Goal: Information Seeking & Learning: Learn about a topic

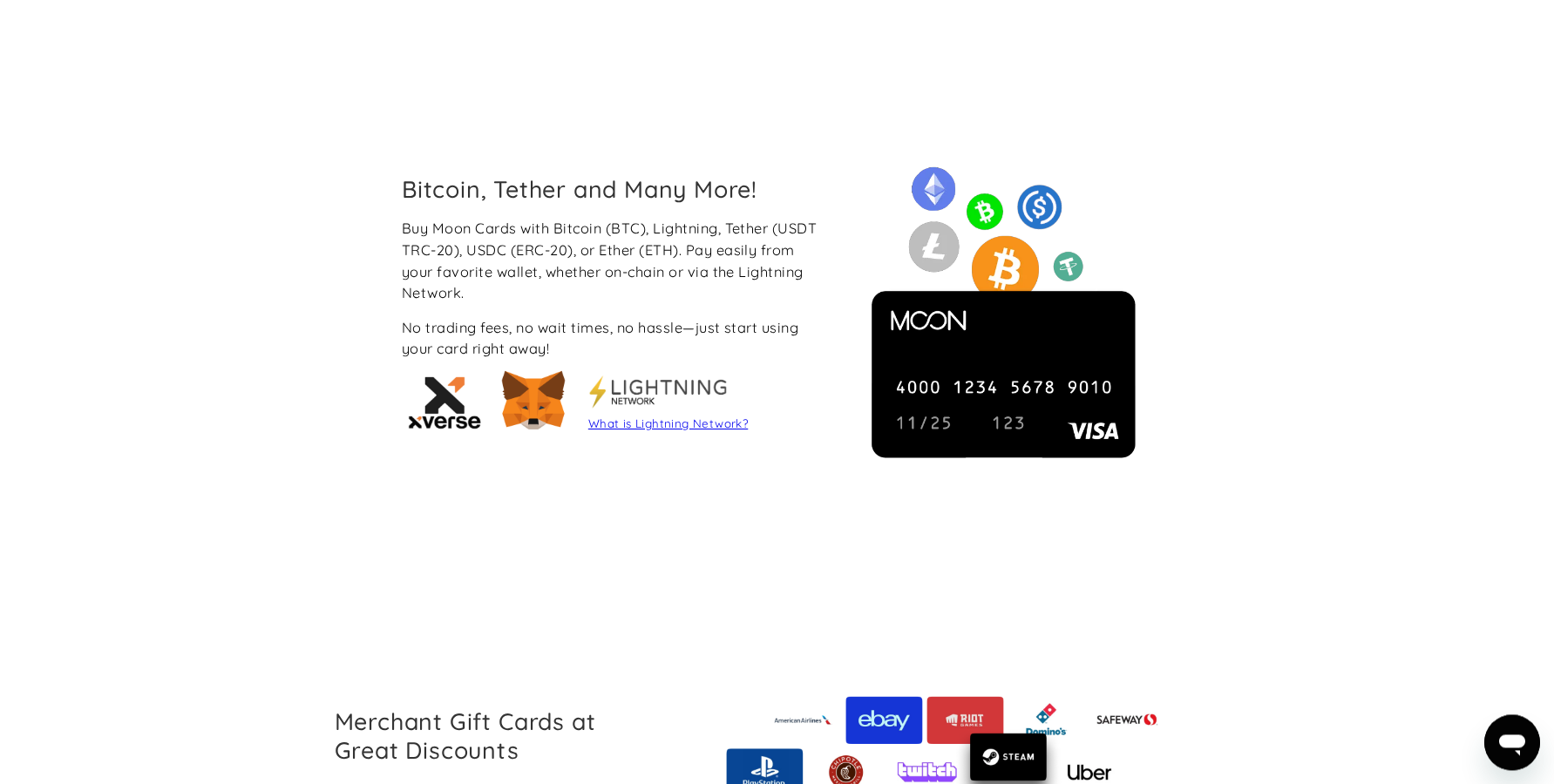
scroll to position [1373, 0]
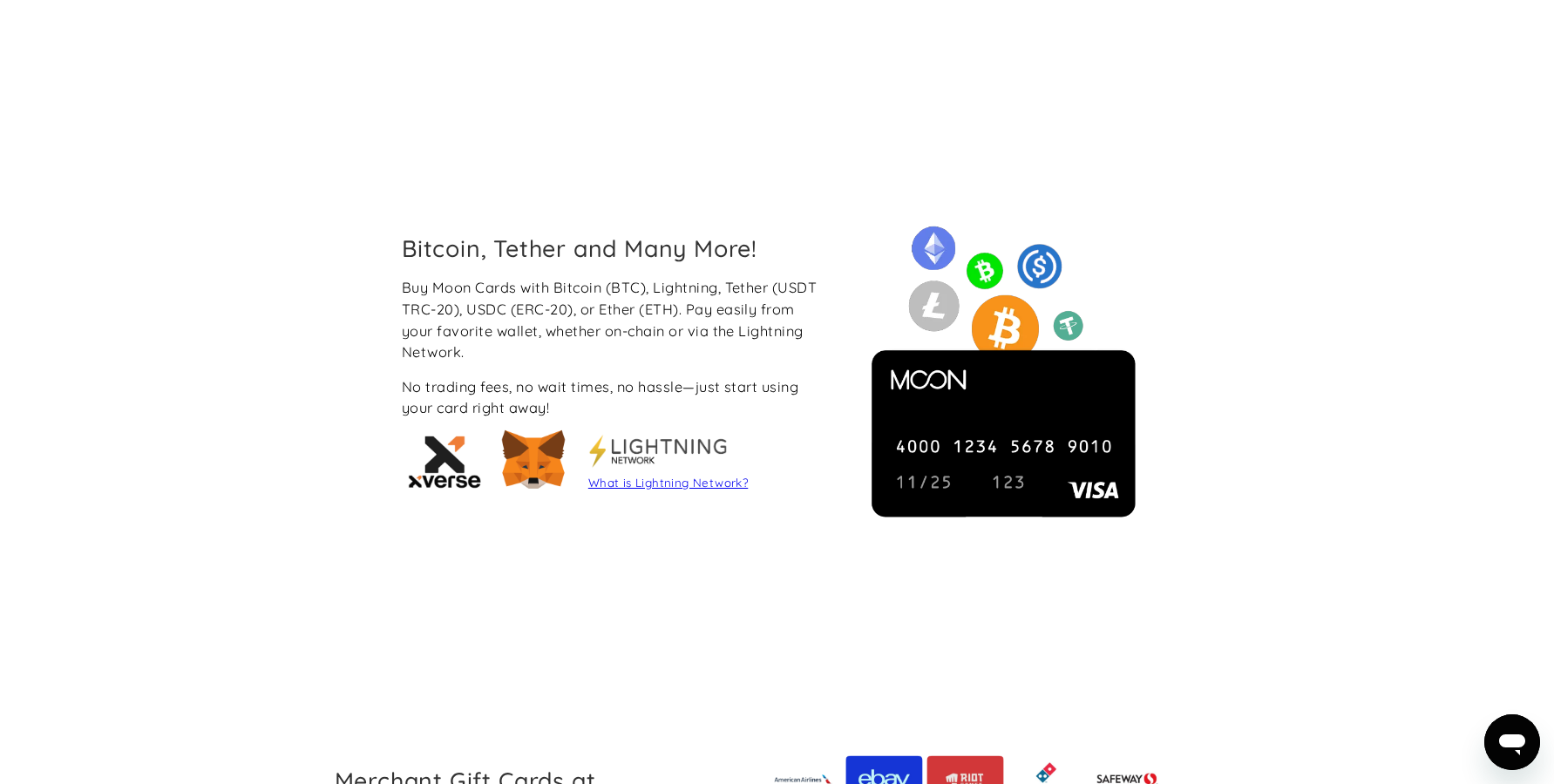
click at [631, 487] on link "What is Lightning Network?" at bounding box center [668, 483] width 160 height 14
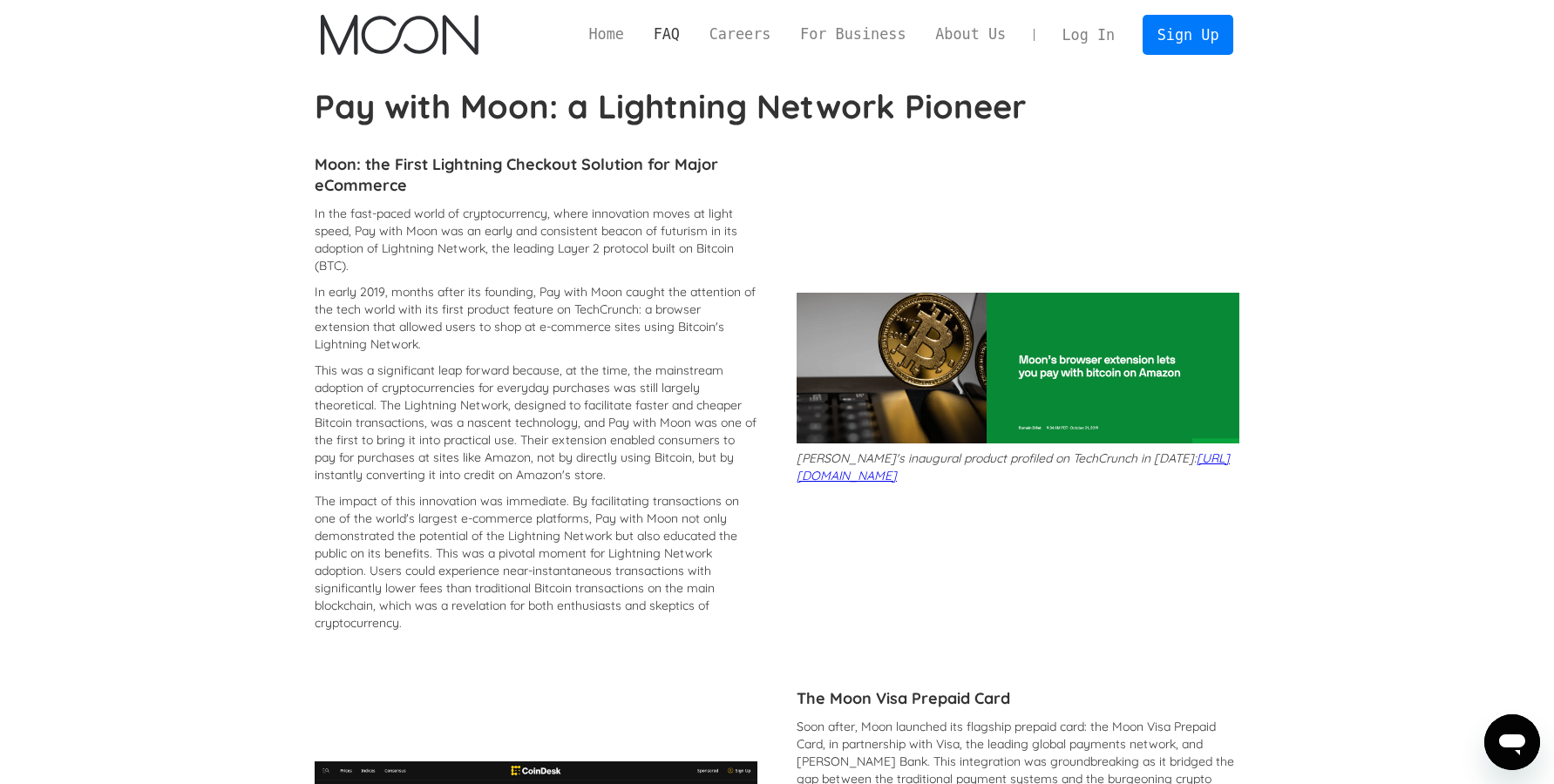
click at [695, 43] on link "FAQ" at bounding box center [666, 34] width 56 height 21
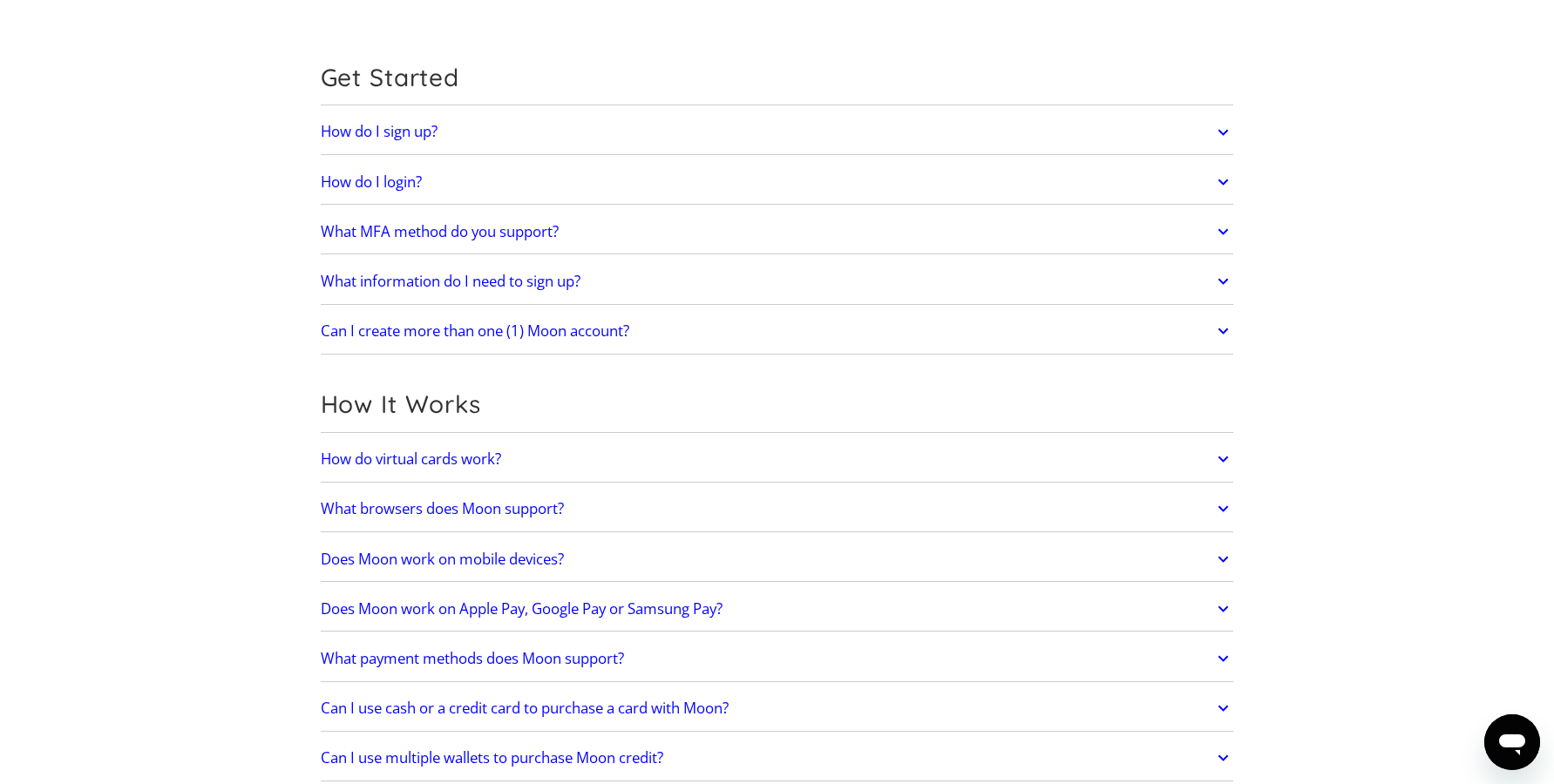
scroll to position [177, 0]
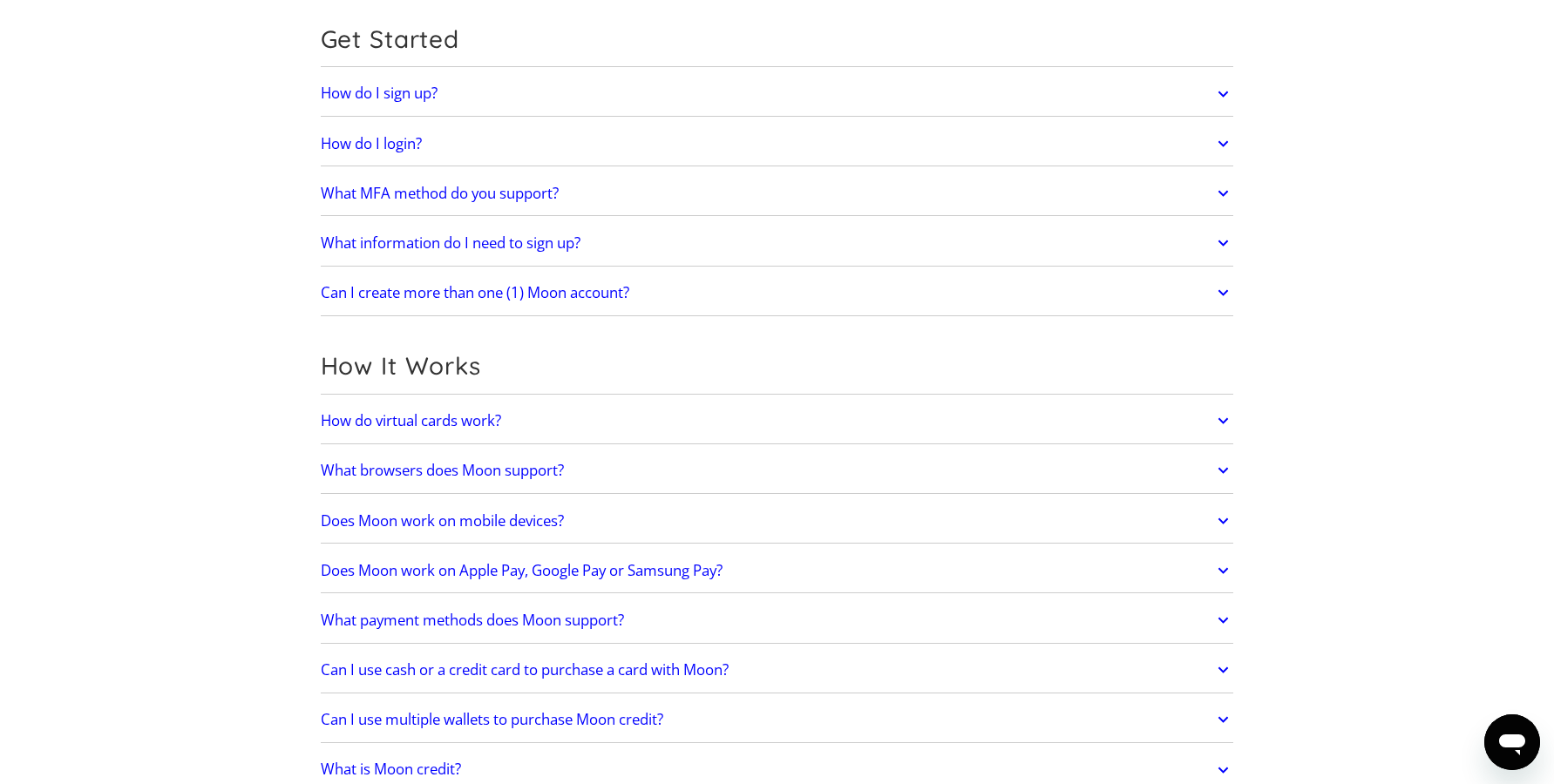
click at [473, 622] on h2 "What payment methods does Moon support?" at bounding box center [472, 620] width 303 height 18
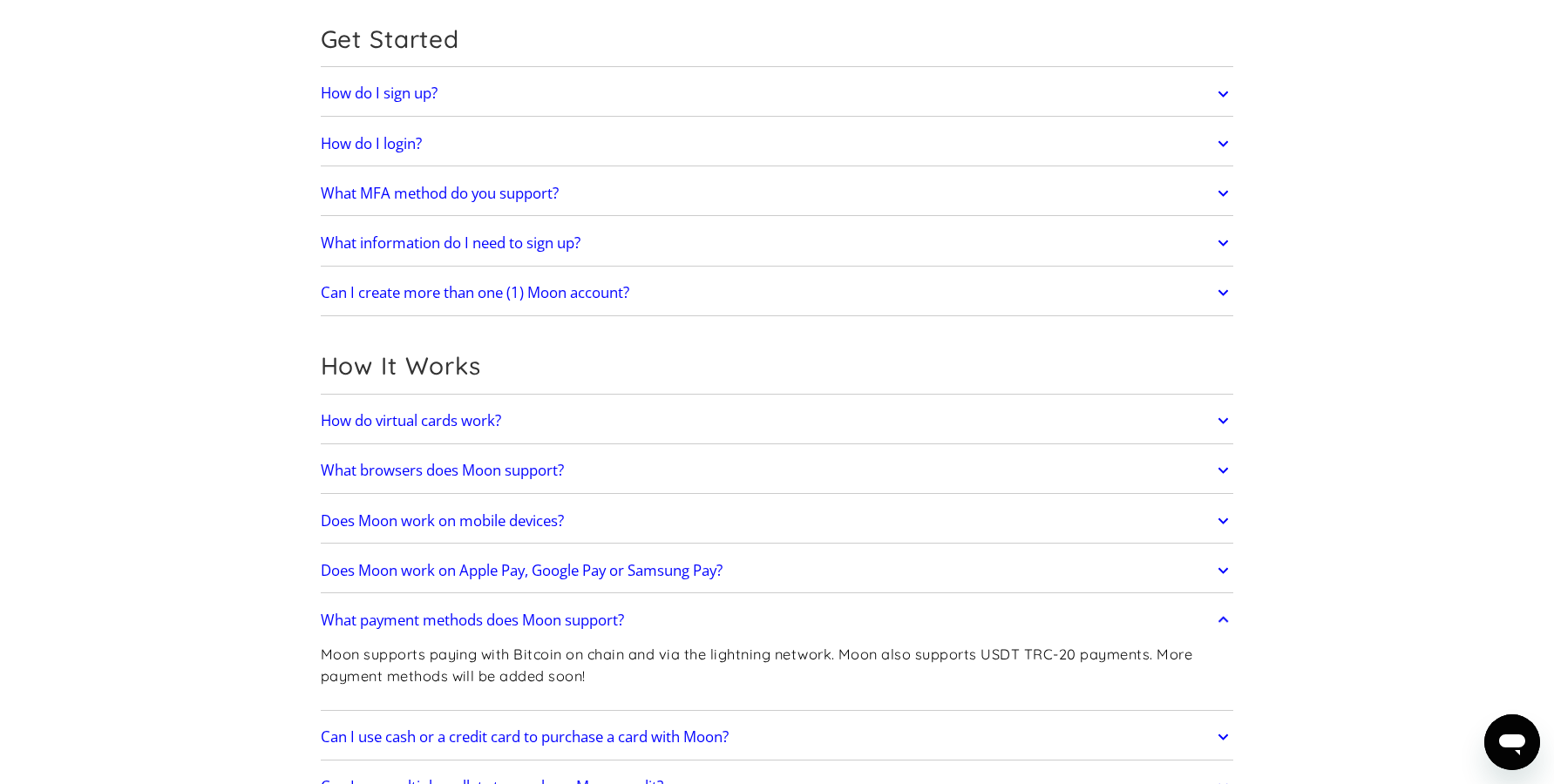
scroll to position [356, 0]
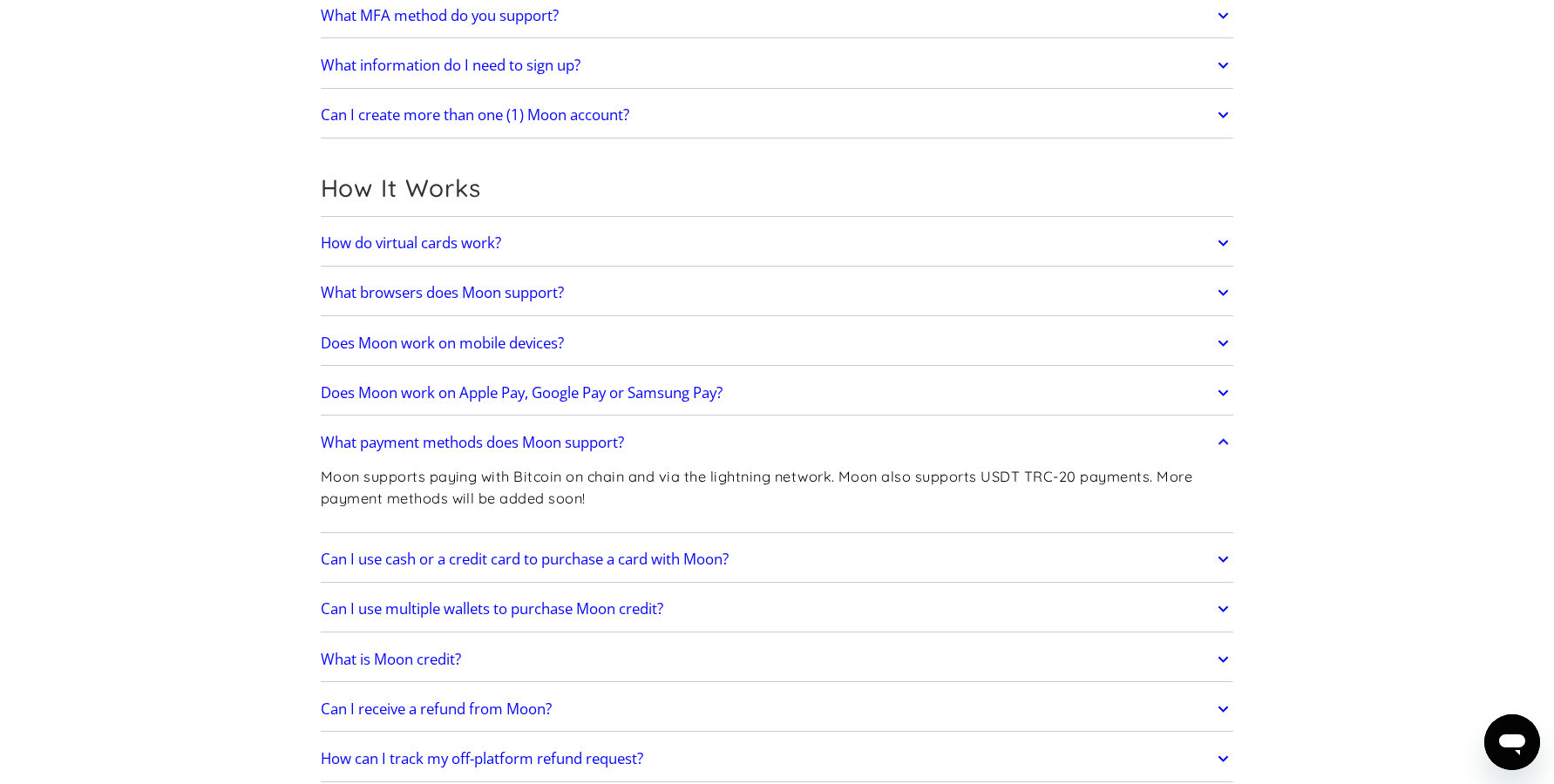
click at [411, 565] on h2 "Can I use cash or a credit card to purchase a card with Moon?" at bounding box center [525, 560] width 408 height 18
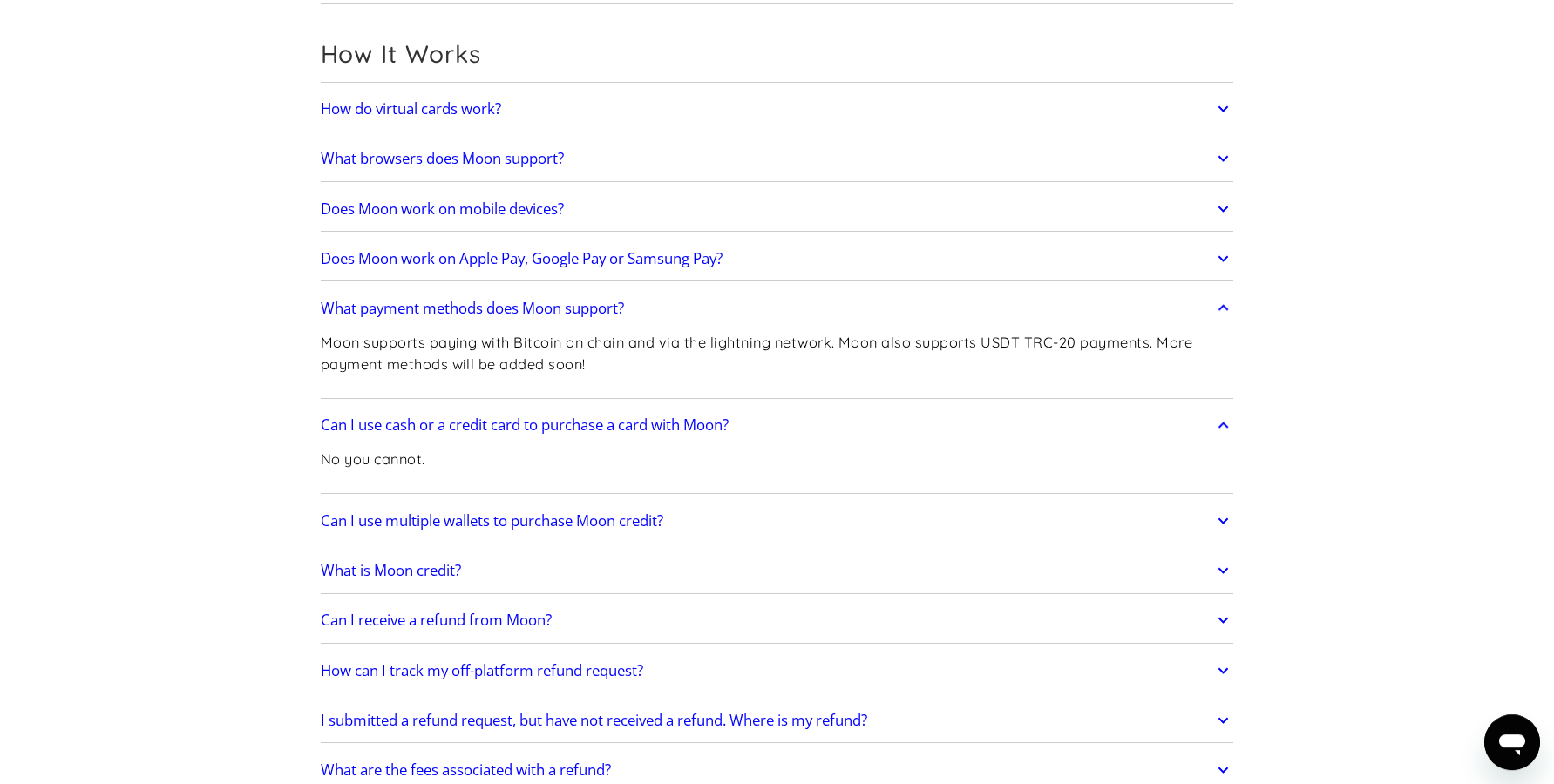
scroll to position [533, 0]
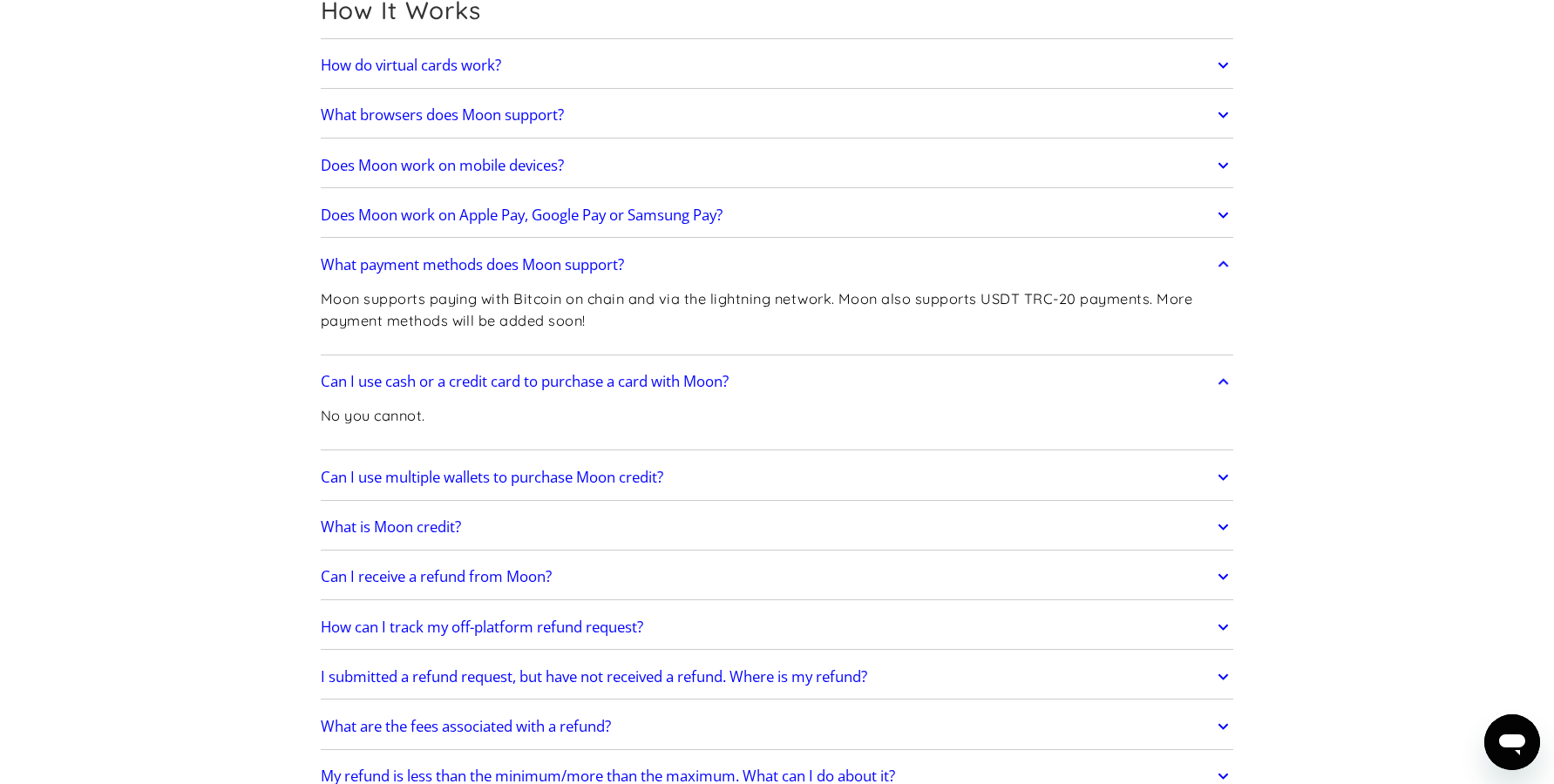
click at [526, 480] on h2 "Can I use multiple wallets to purchase Moon credit?" at bounding box center [492, 478] width 342 height 18
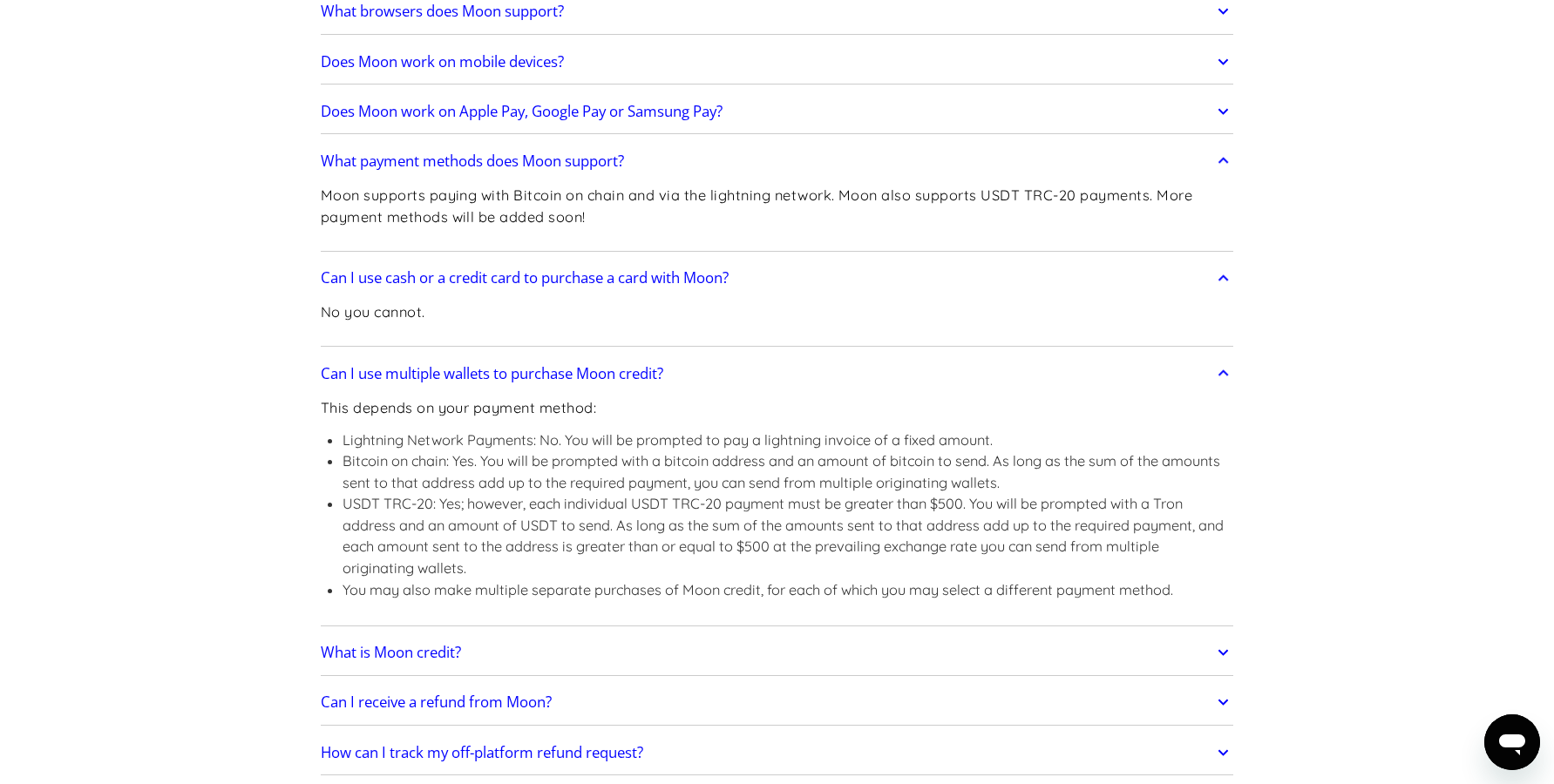
scroll to position [711, 0]
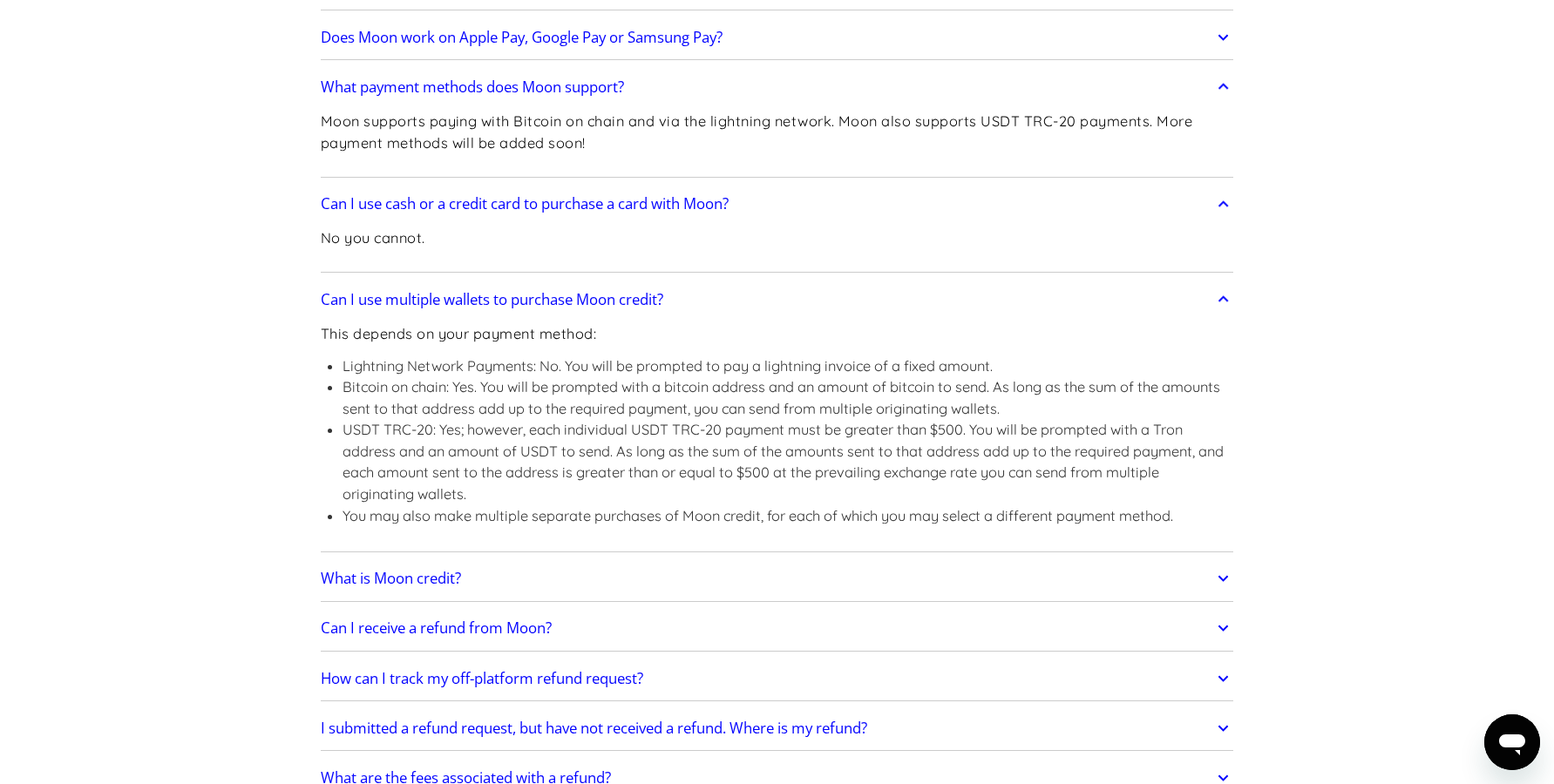
click at [436, 573] on h2 "What is Moon credit?" at bounding box center [391, 578] width 140 height 18
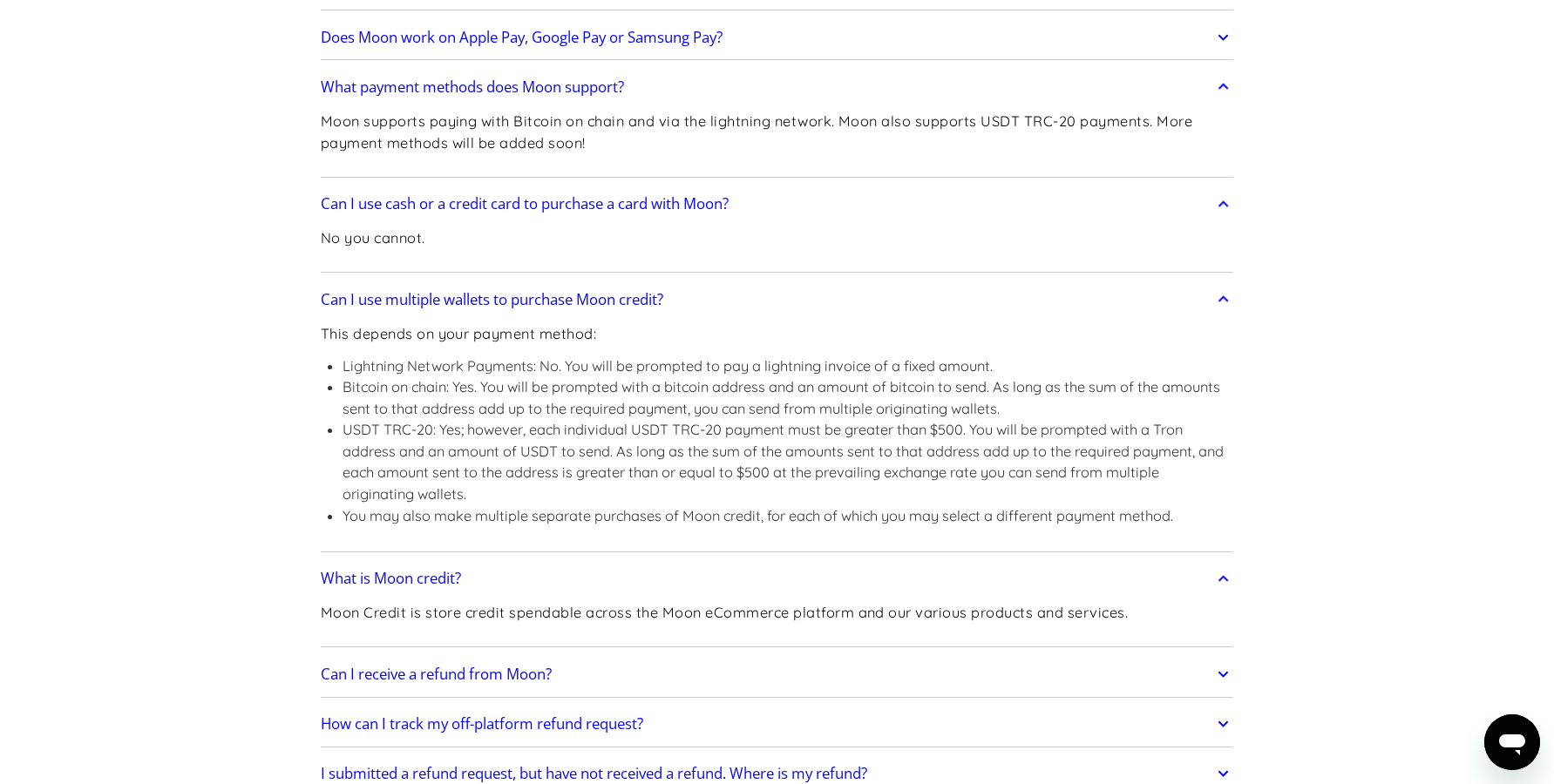
click at [434, 578] on h2 "What is Moon credit?" at bounding box center [391, 578] width 140 height 18
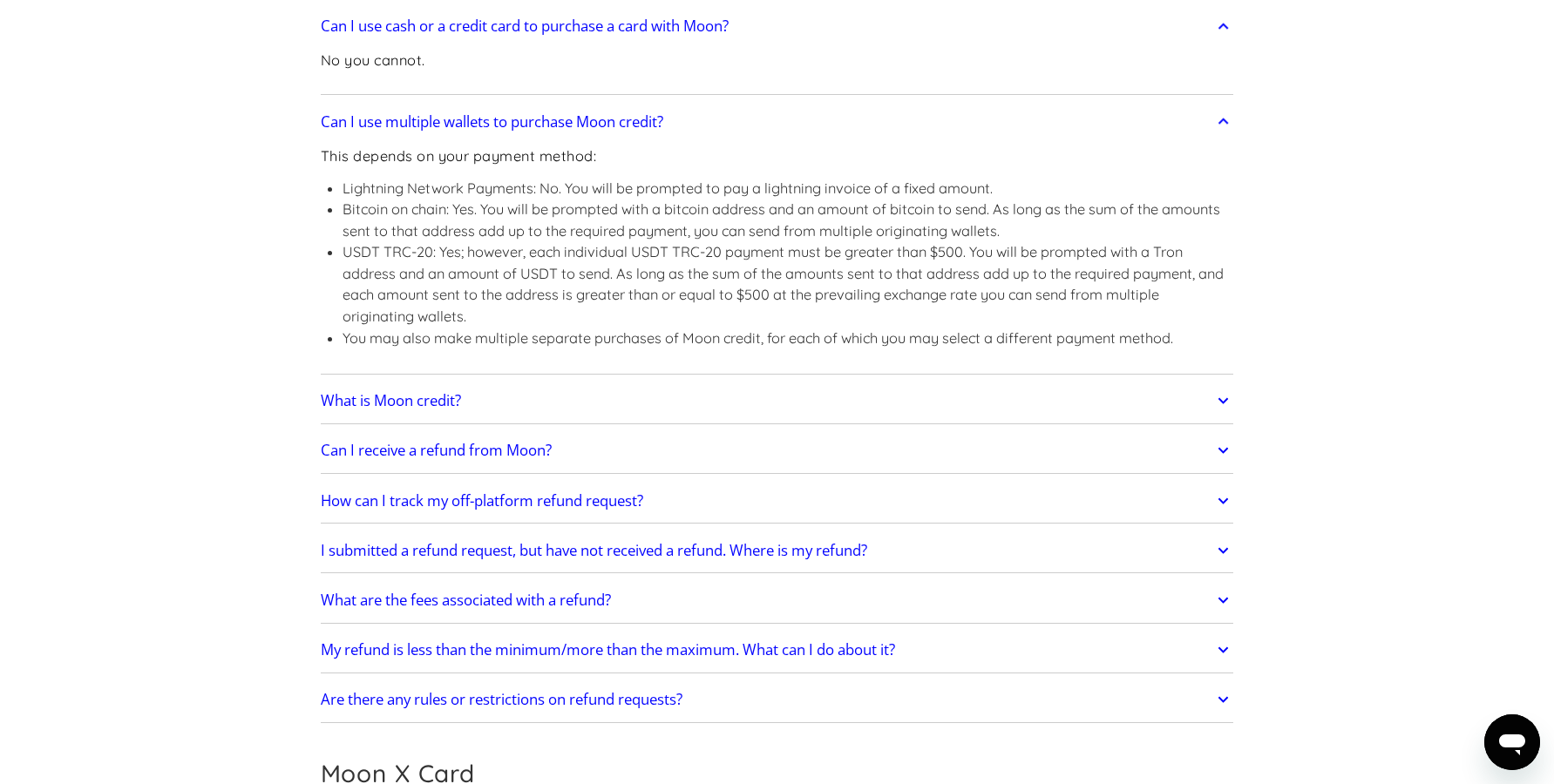
scroll to position [266, 0]
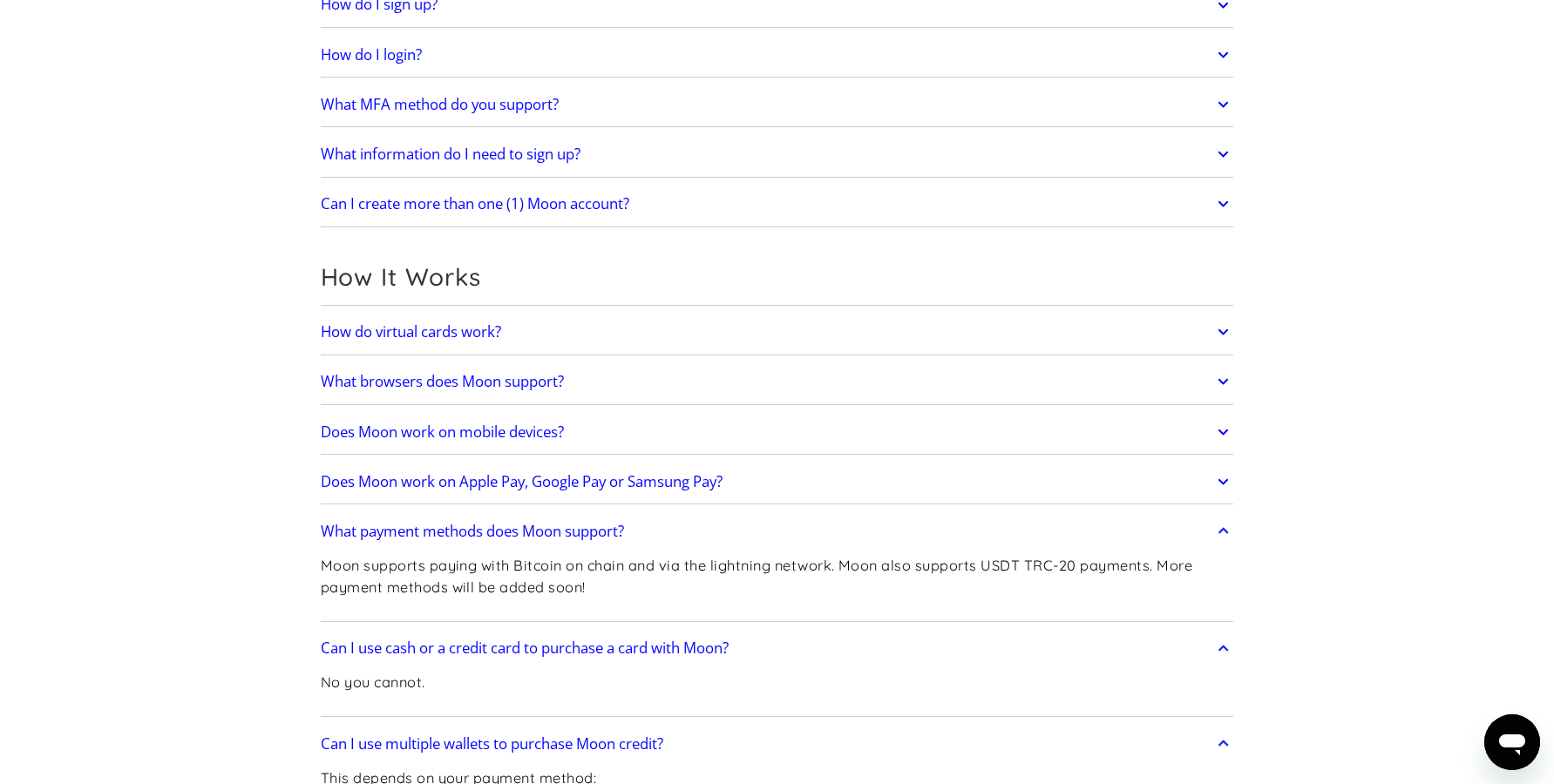
click at [501, 389] on h2 "What browsers does Moon support?" at bounding box center [442, 381] width 243 height 18
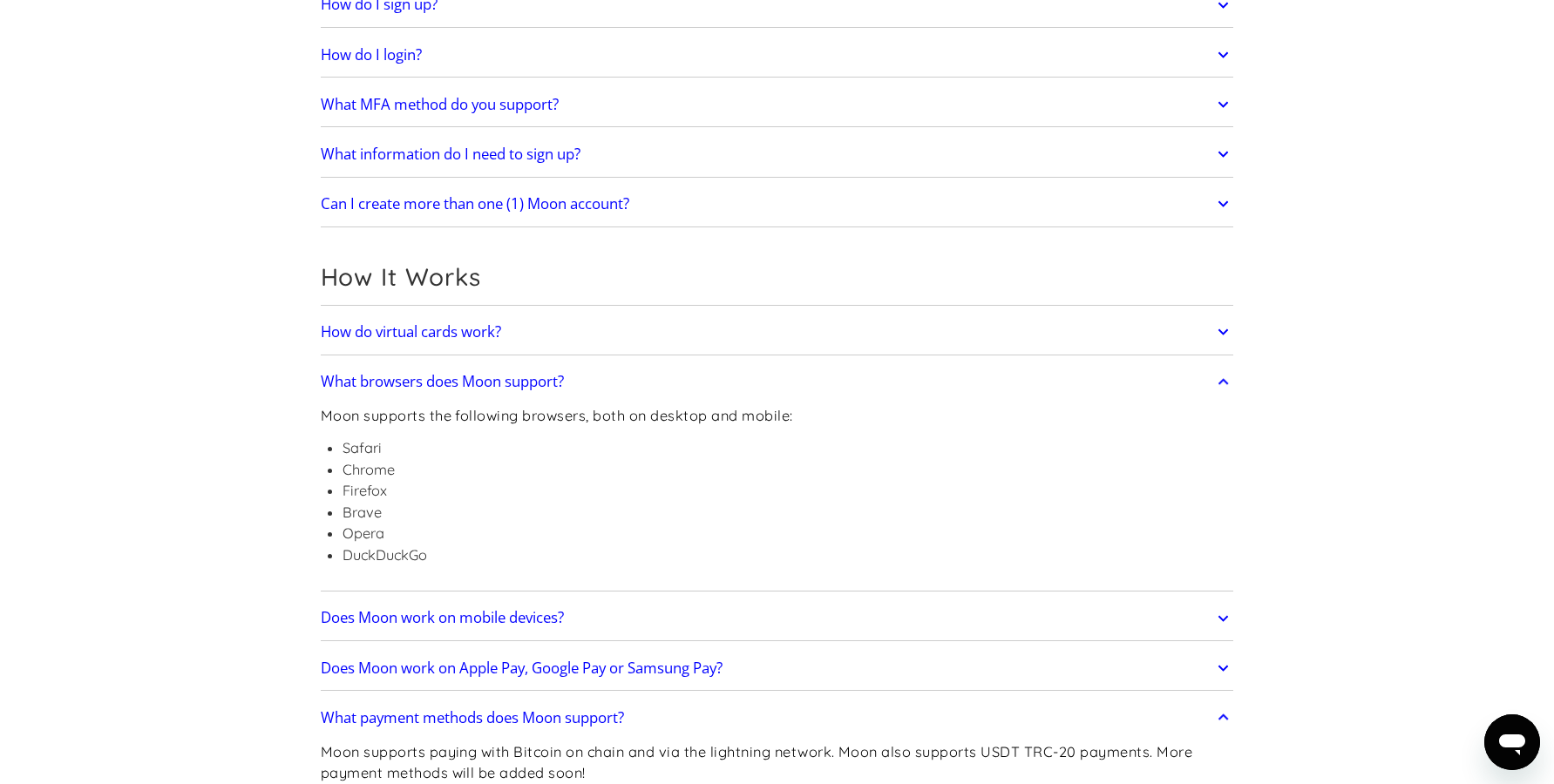
click at [500, 622] on h2 "Does Moon work on mobile devices?" at bounding box center [442, 618] width 243 height 18
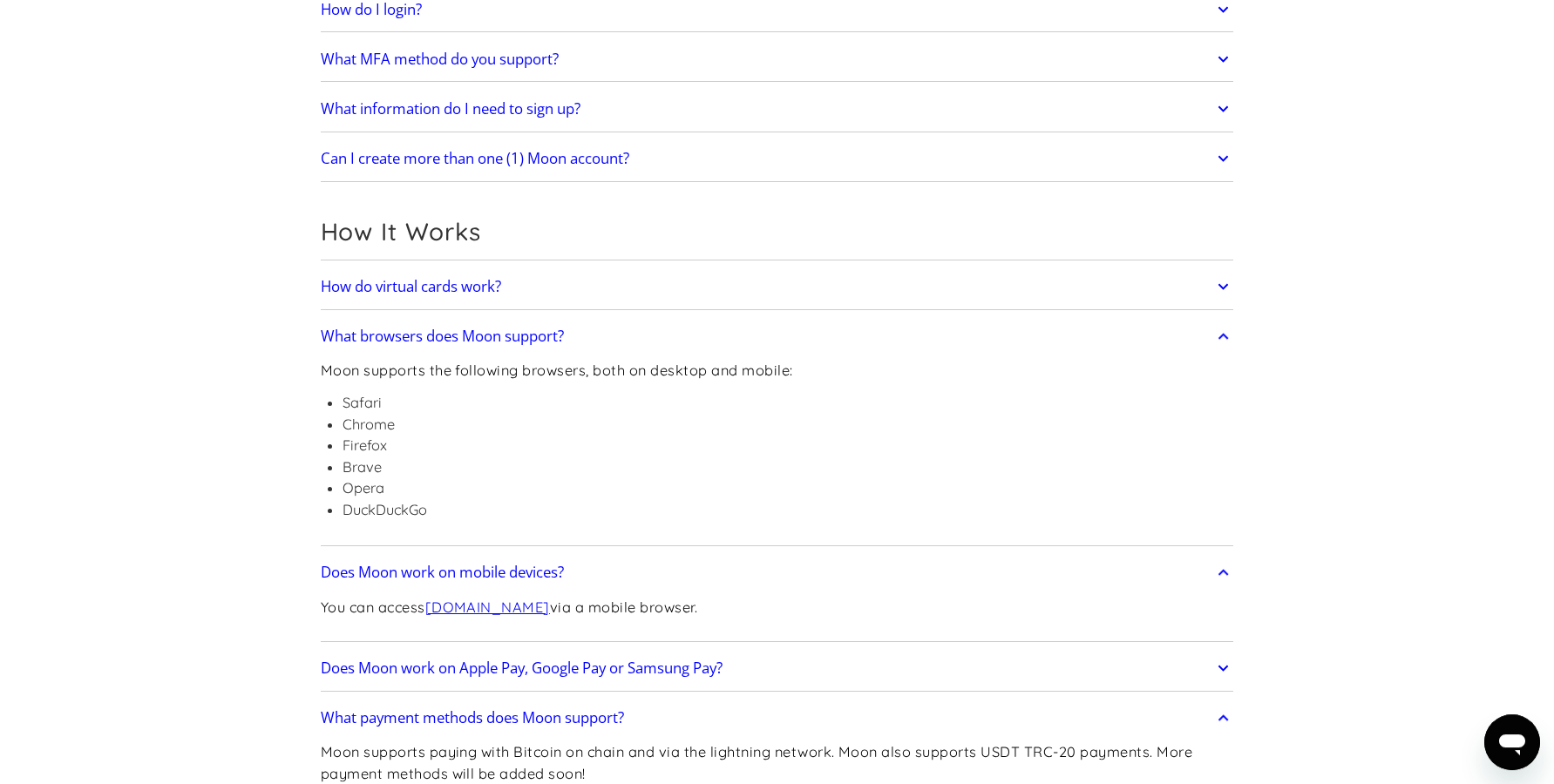
scroll to position [356, 0]
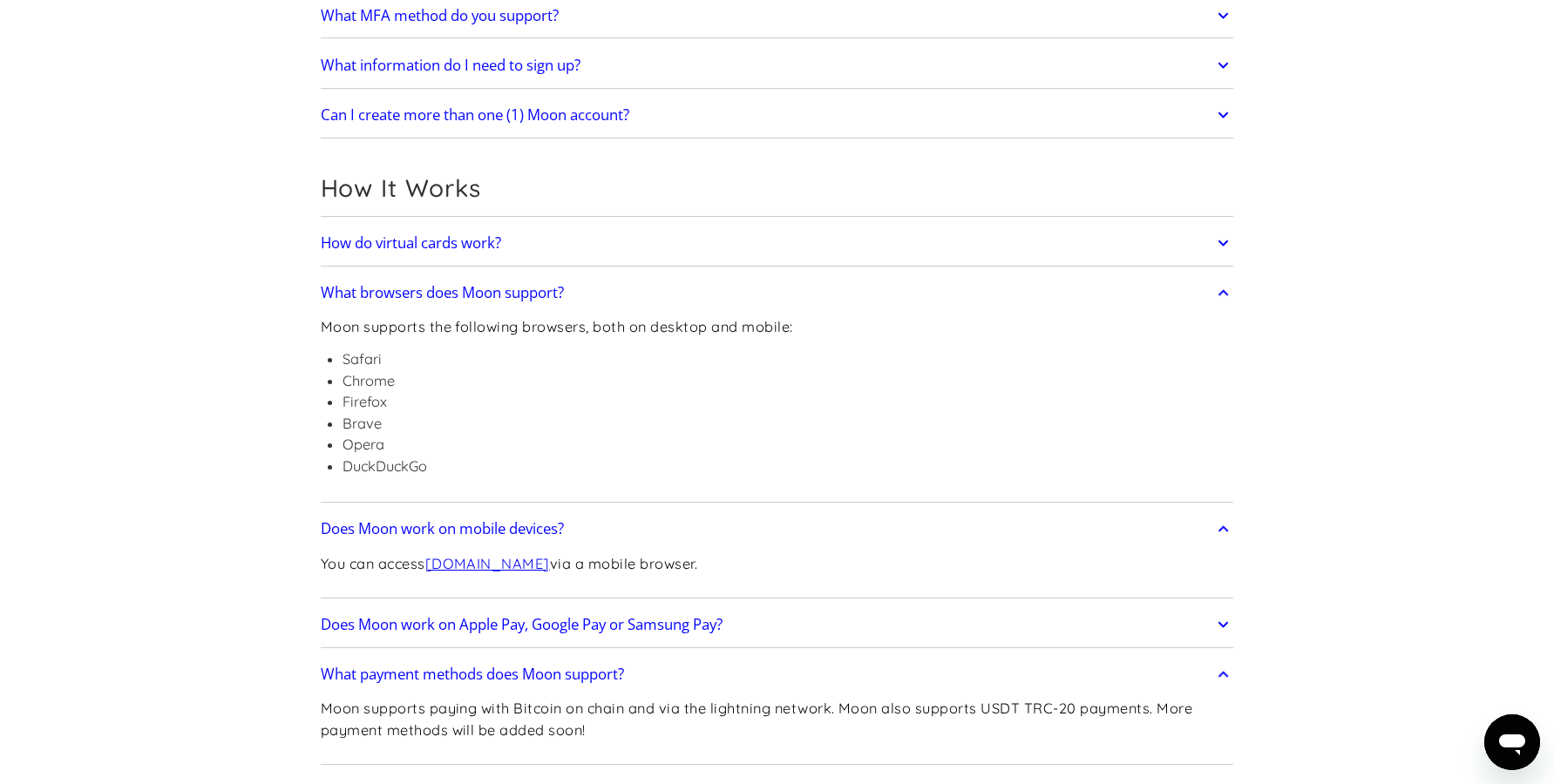
click at [561, 630] on h2 "Does Moon work on Apple Pay, Google Pay or Samsung Pay?" at bounding box center [522, 625] width 402 height 18
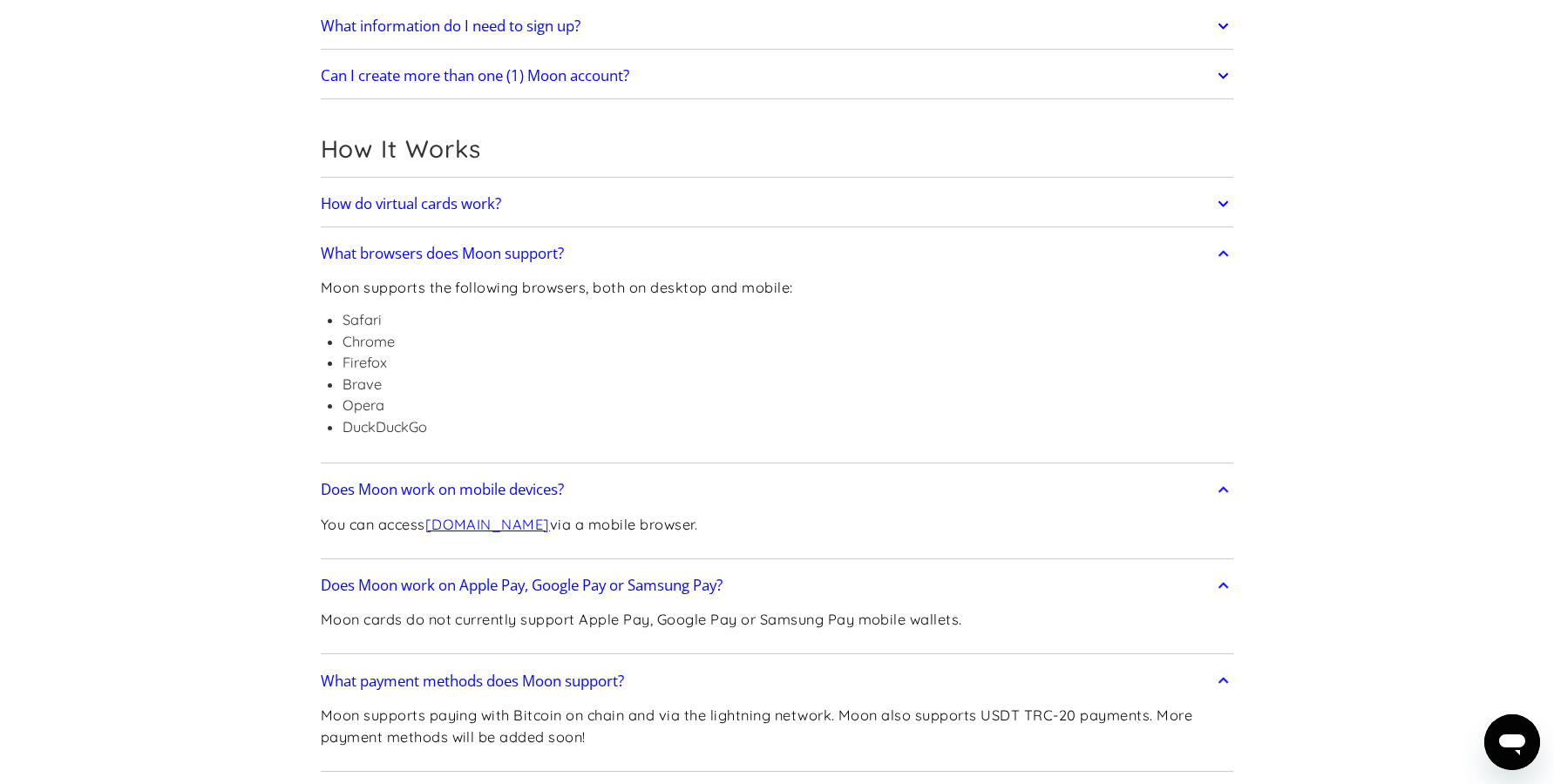
scroll to position [177, 0]
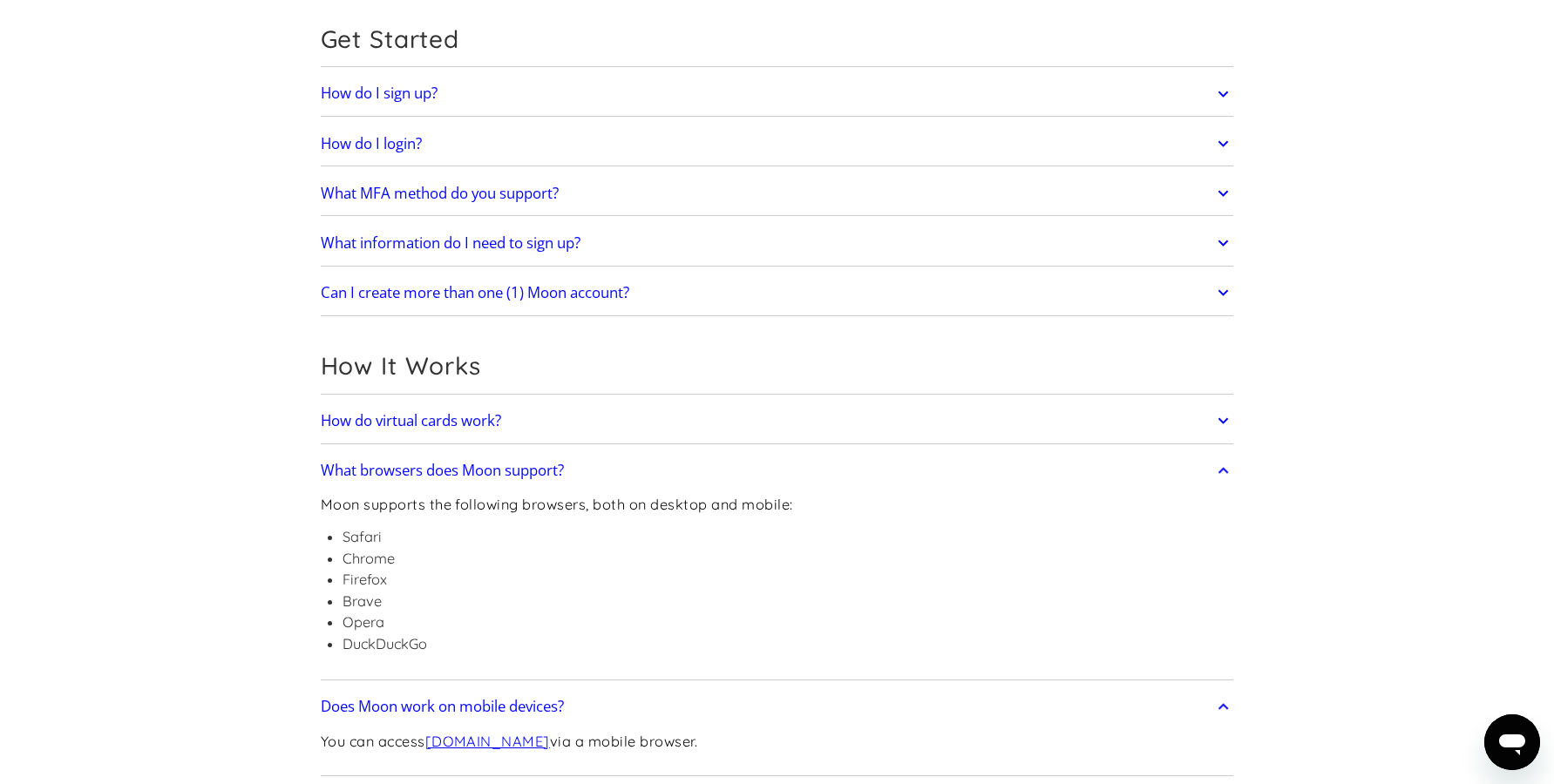
click at [490, 425] on h2 "How do virtual cards work?" at bounding box center [411, 421] width 180 height 18
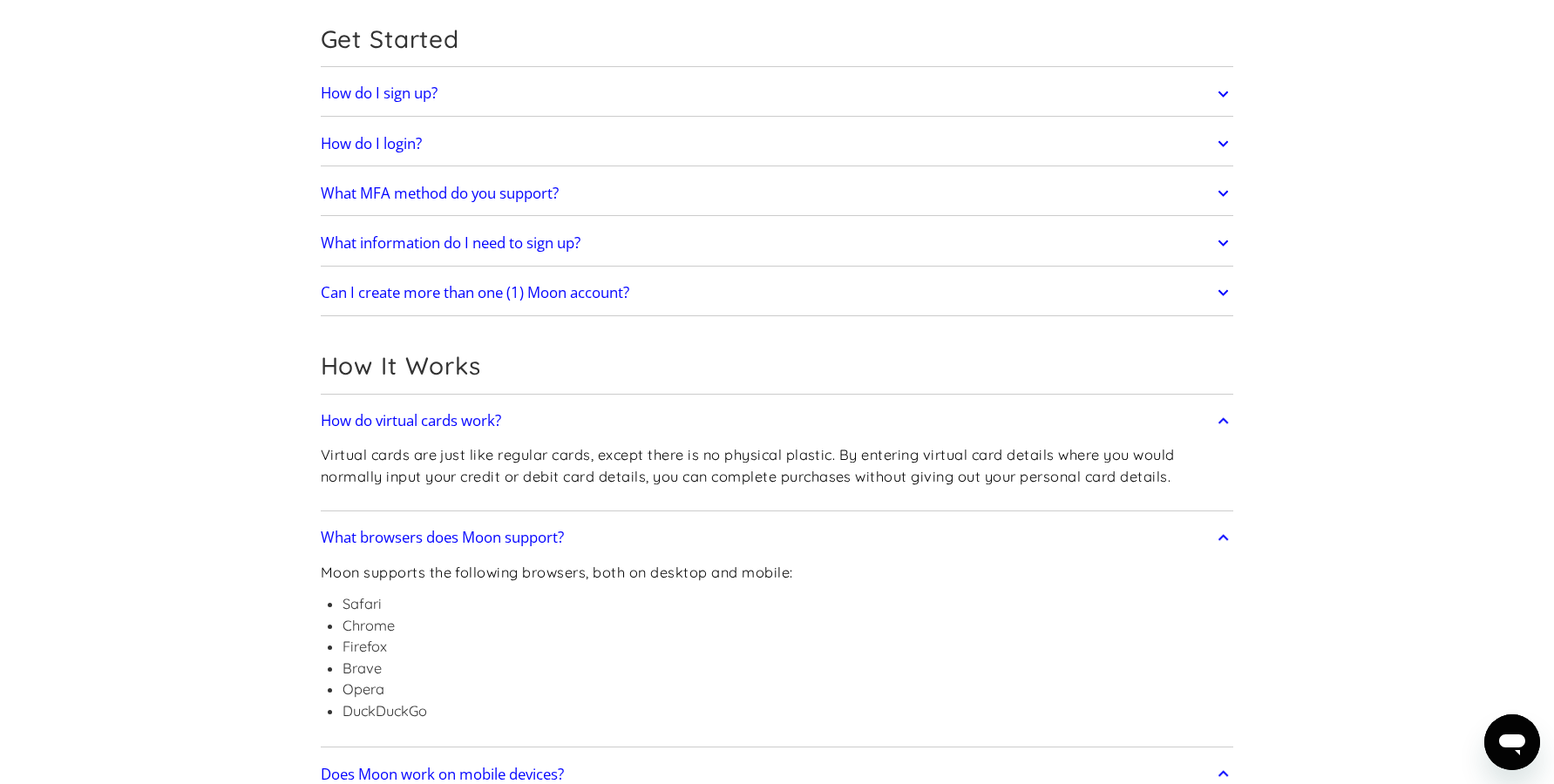
scroll to position [0, 0]
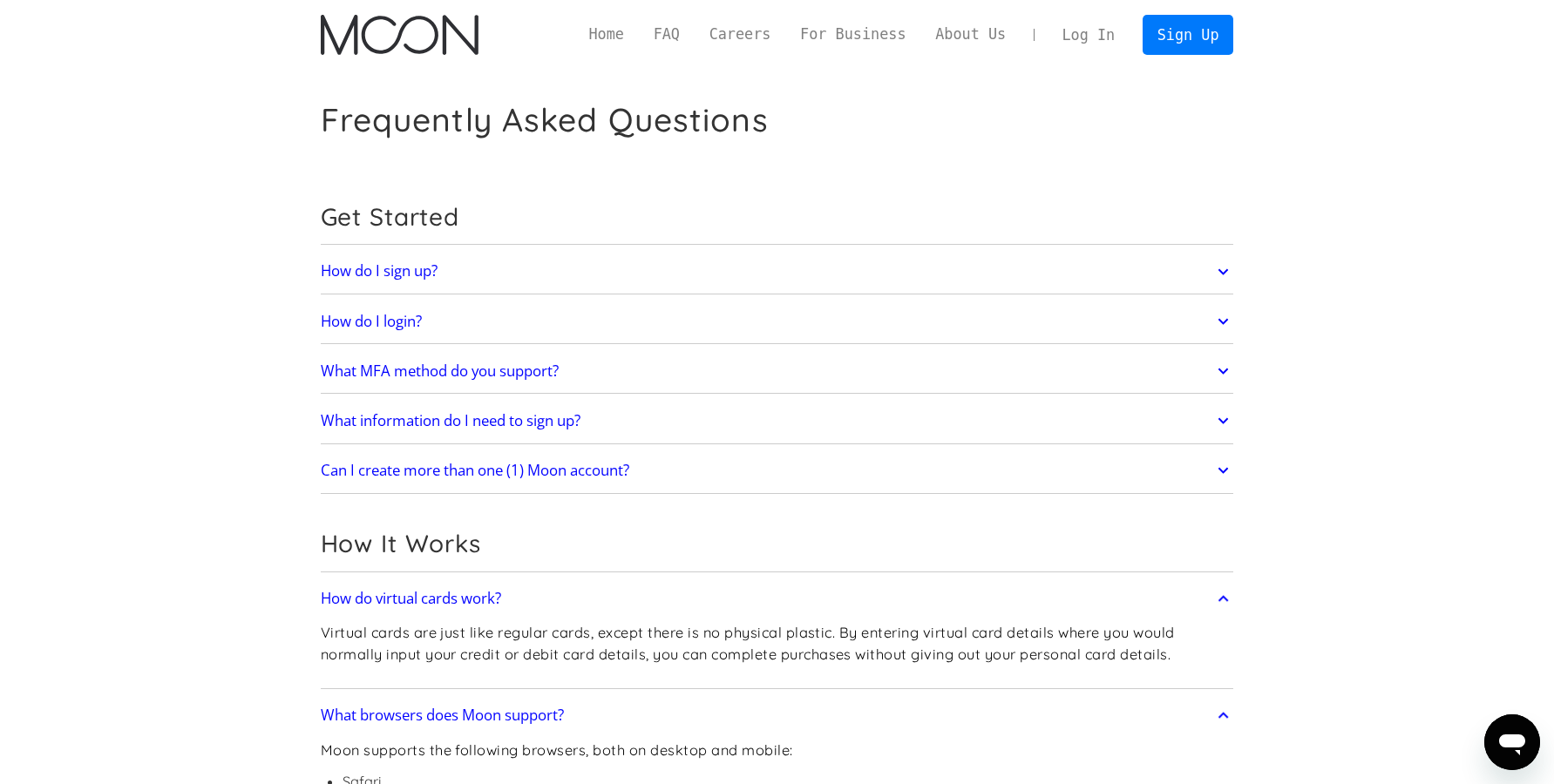
click at [436, 471] on h2 "Can I create more than one (1) Moon account?" at bounding box center [475, 471] width 308 height 18
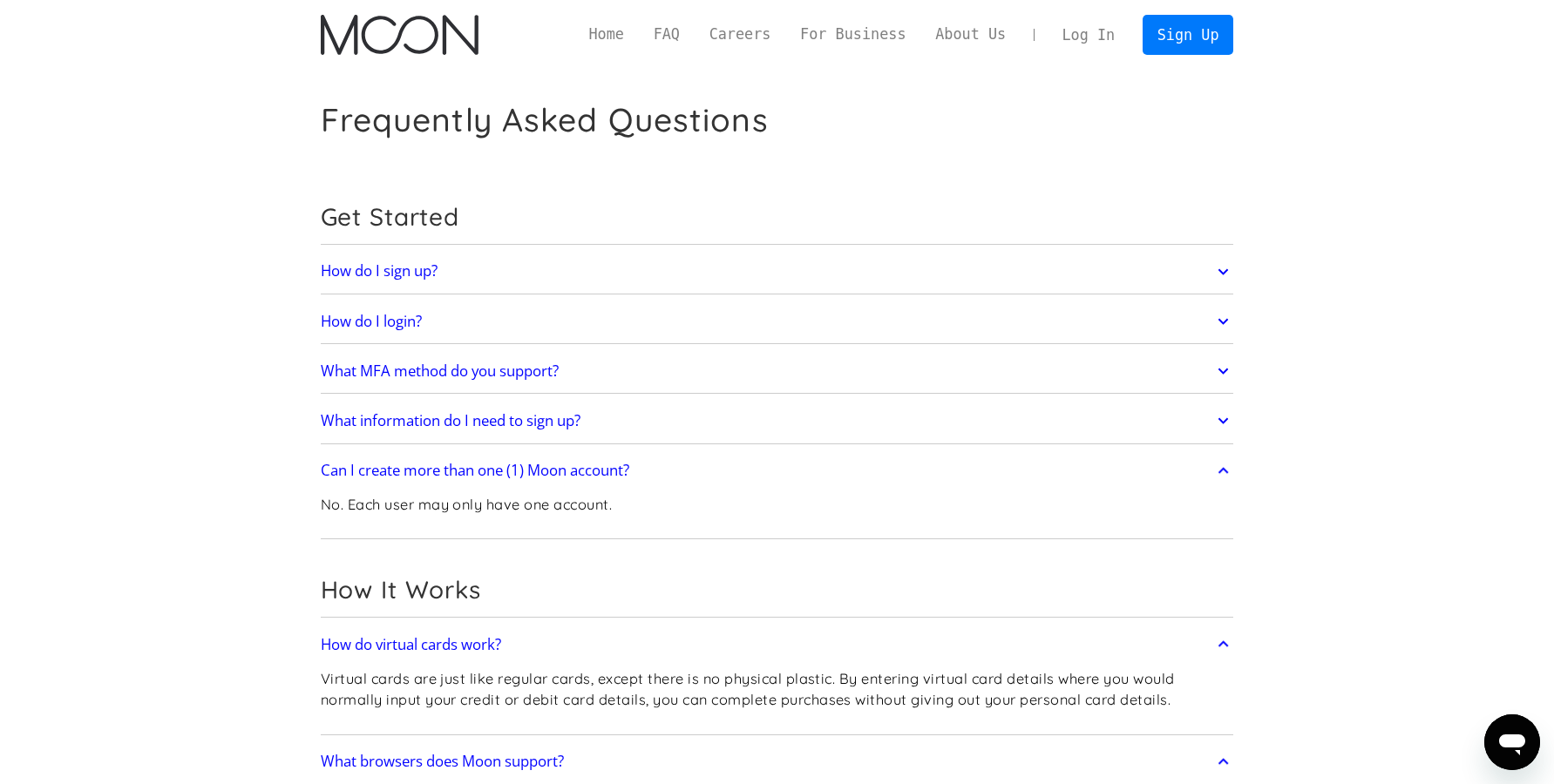
click at [436, 471] on h2 "Can I create more than one (1) Moon account?" at bounding box center [475, 471] width 308 height 18
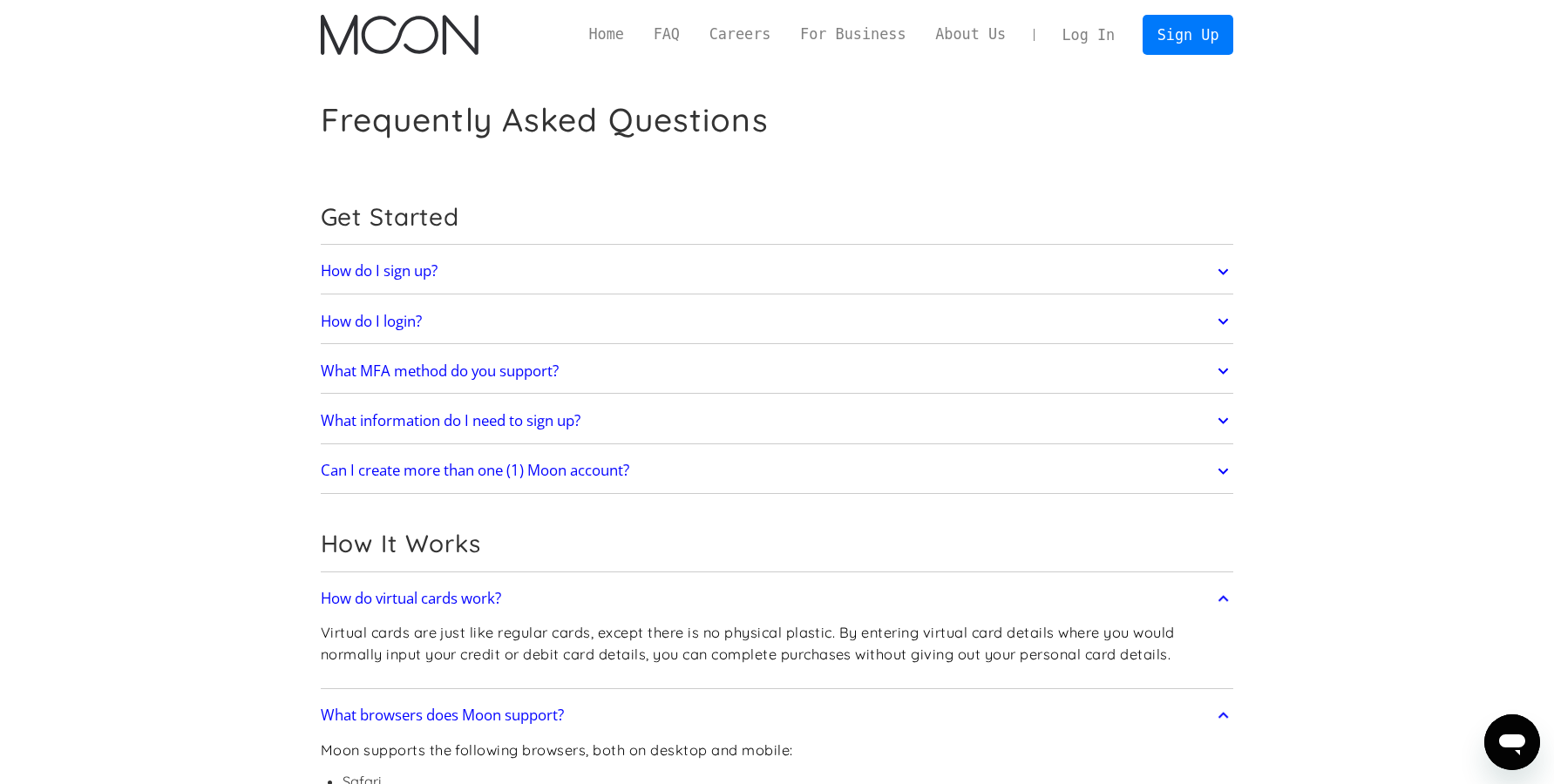
click at [420, 425] on h2 "What information do I need to sign up?" at bounding box center [451, 421] width 259 height 18
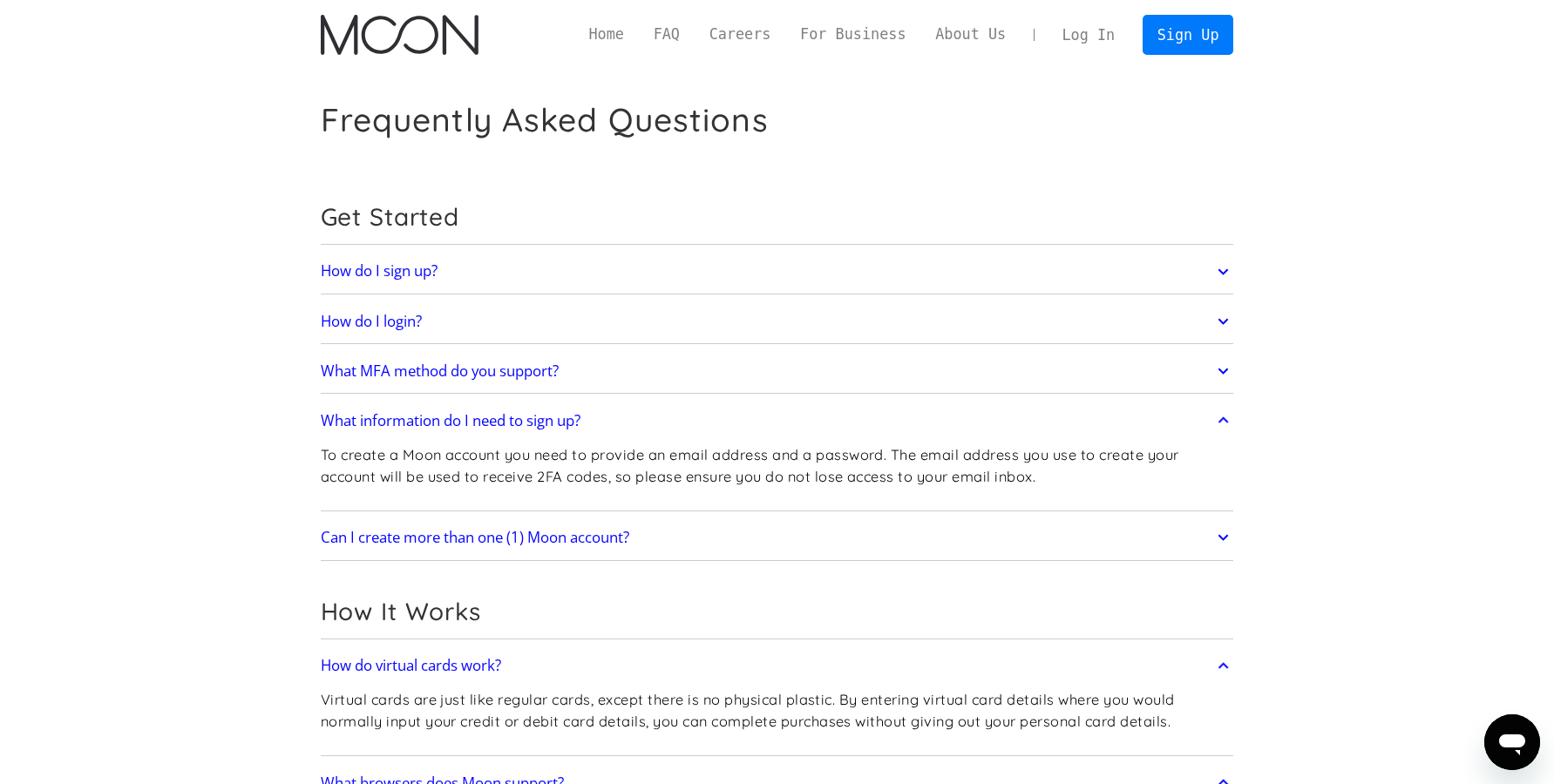
click at [473, 372] on h2 "What MFA method do you support?" at bounding box center [440, 372] width 238 height 18
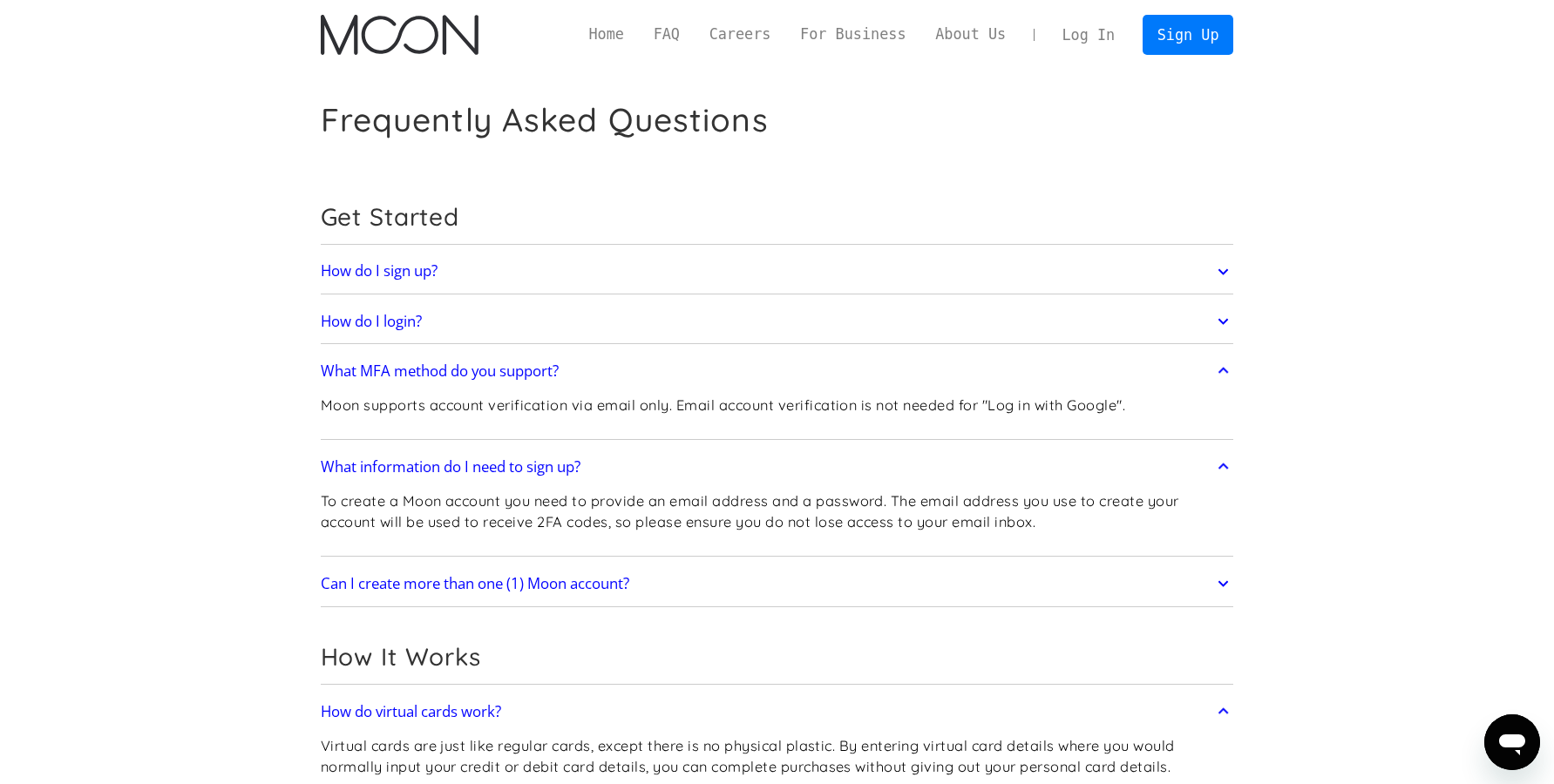
click at [393, 324] on h2 "How do I login?" at bounding box center [372, 322] width 101 height 18
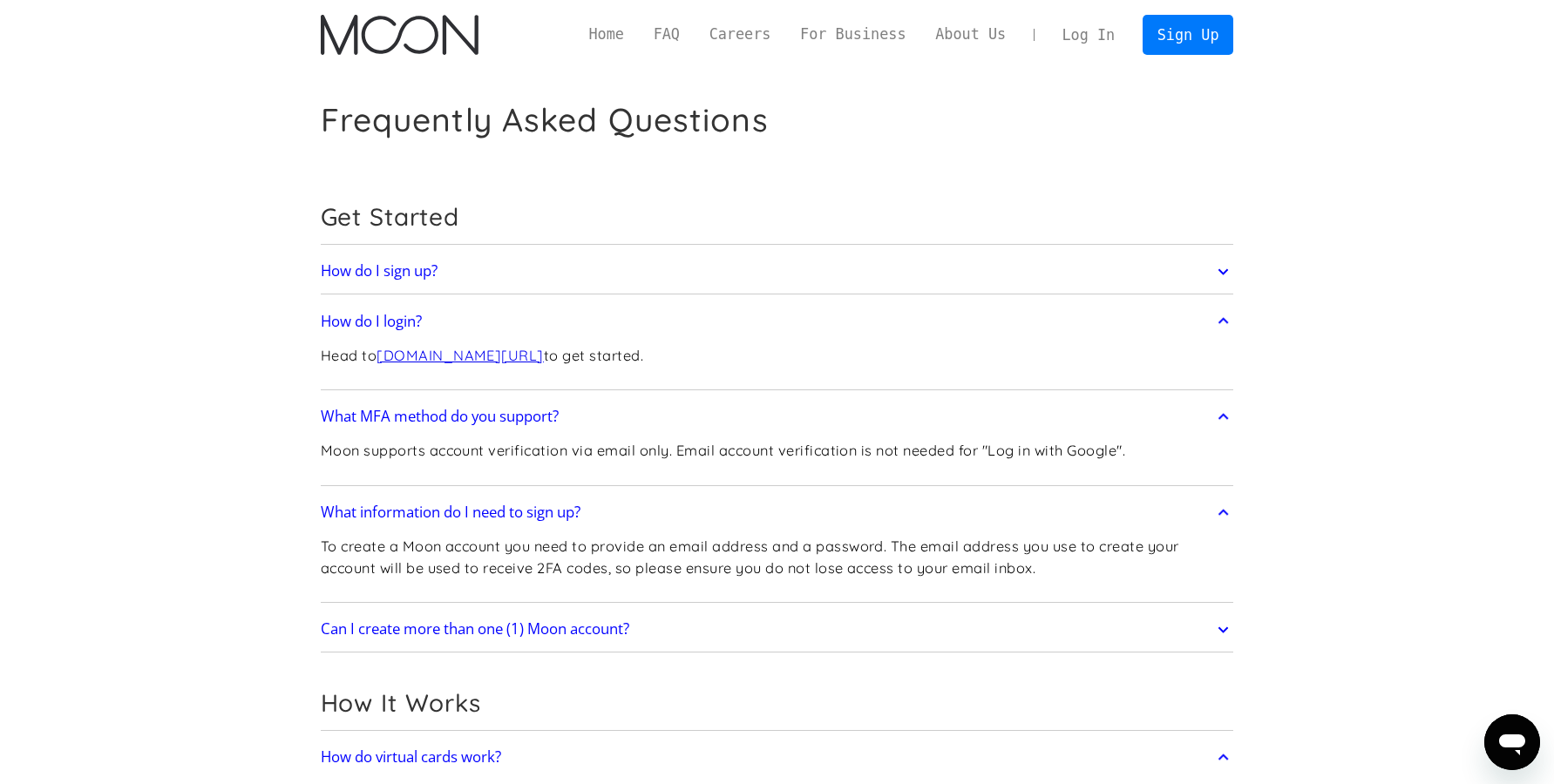
click at [338, 272] on h2 "How do I sign up?" at bounding box center [379, 271] width 117 height 18
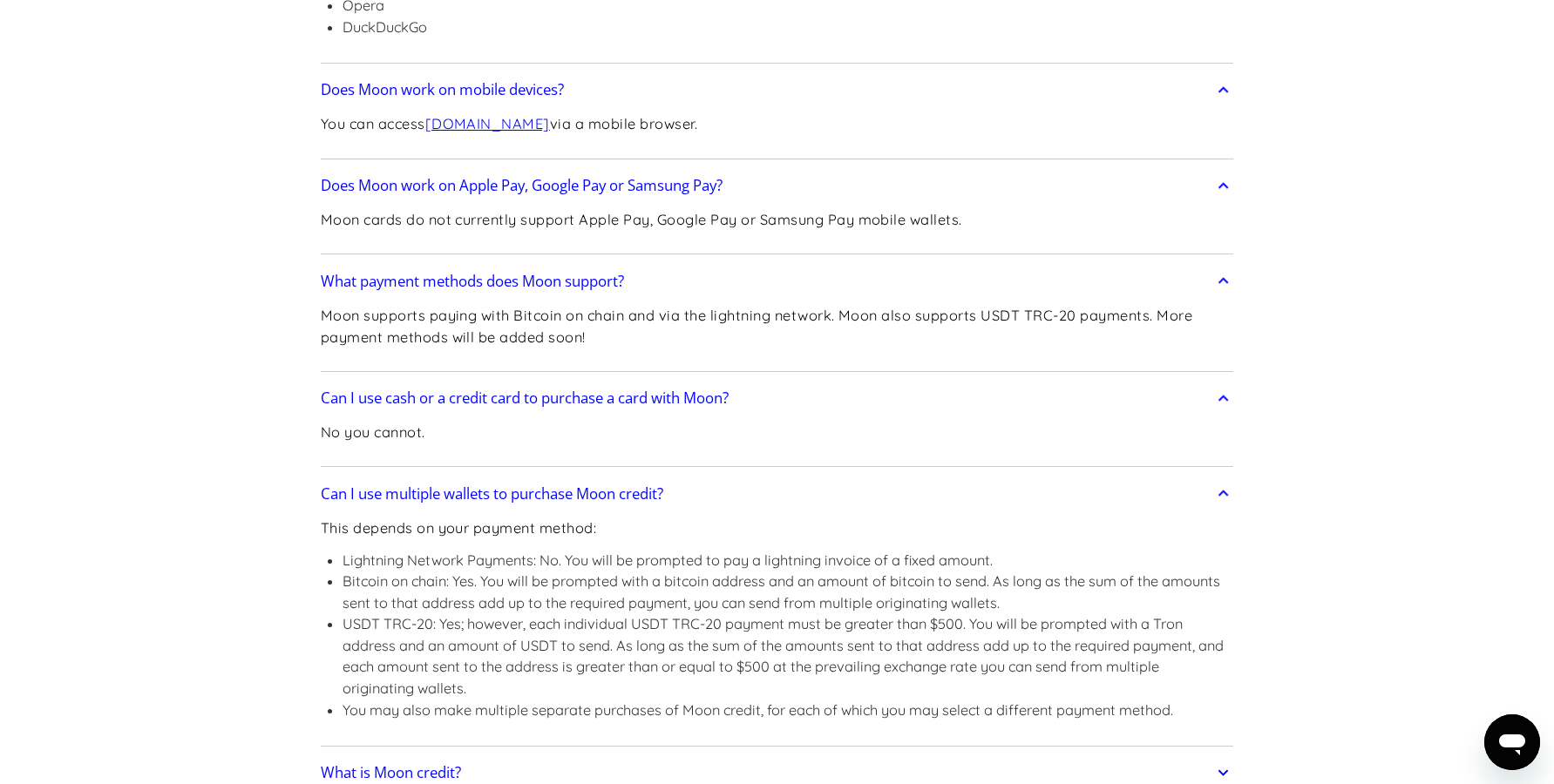
scroll to position [978, 0]
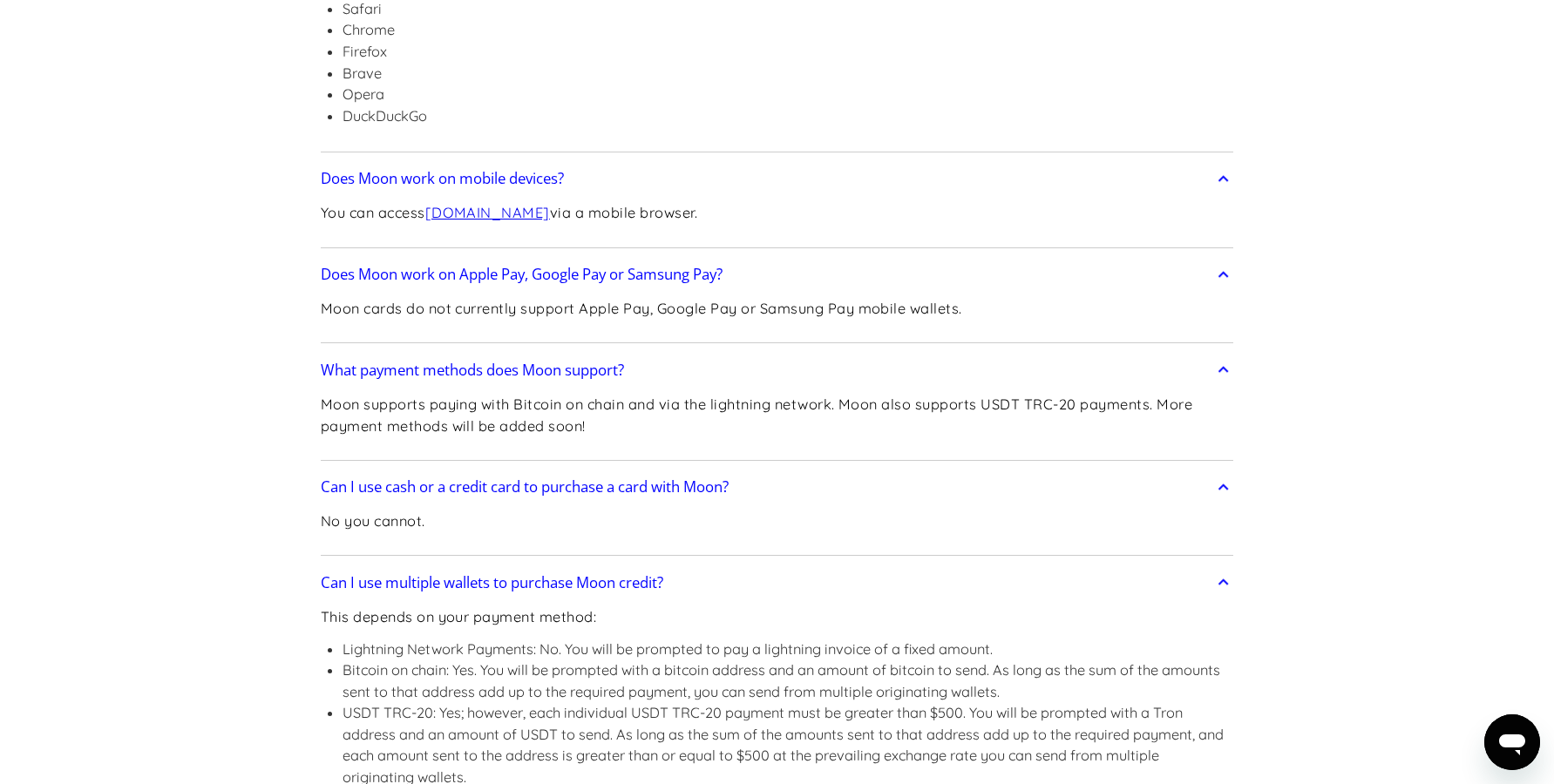
click at [515, 217] on link "[DOMAIN_NAME]" at bounding box center [488, 213] width 125 height 18
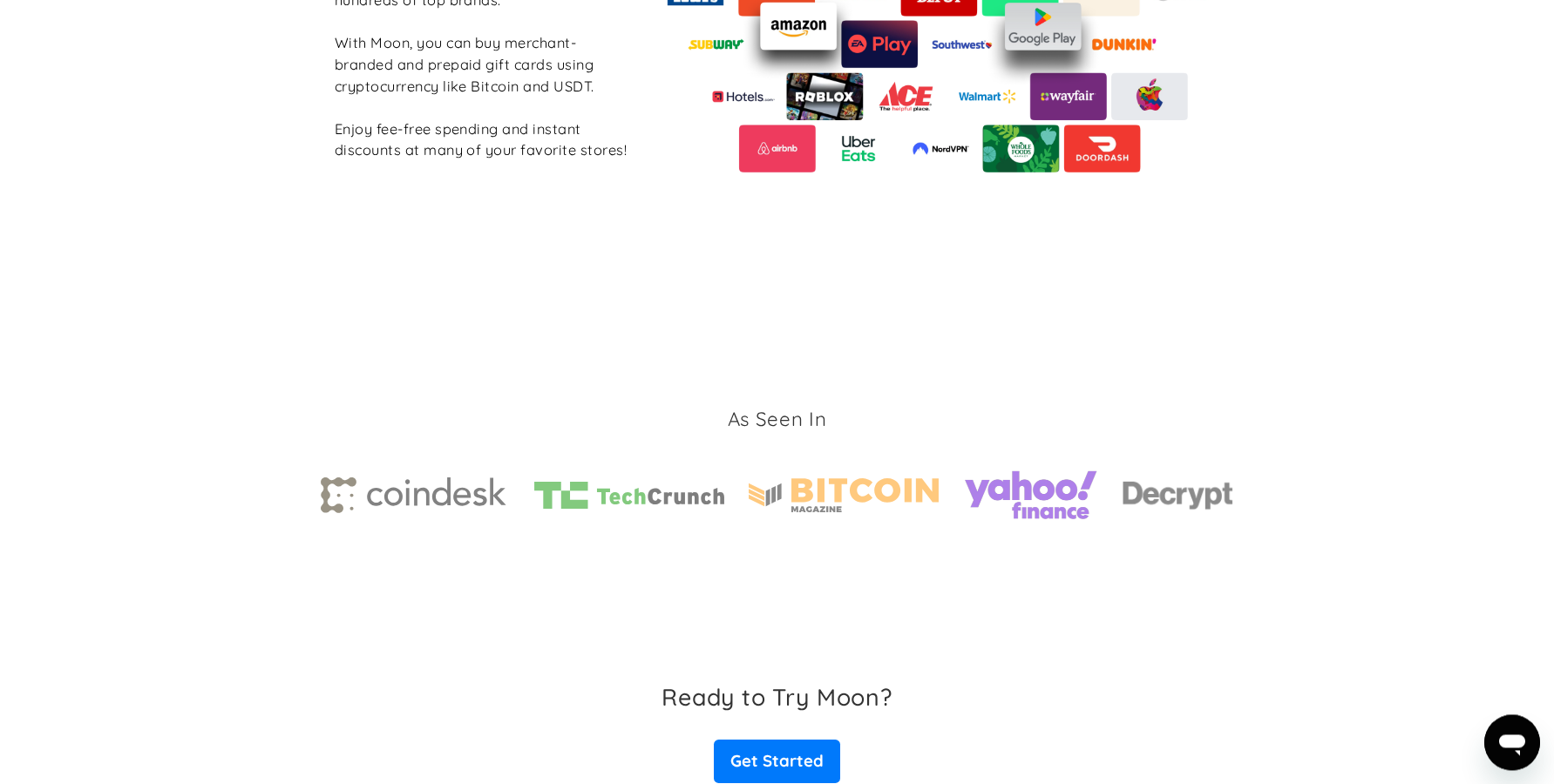
scroll to position [2273, 0]
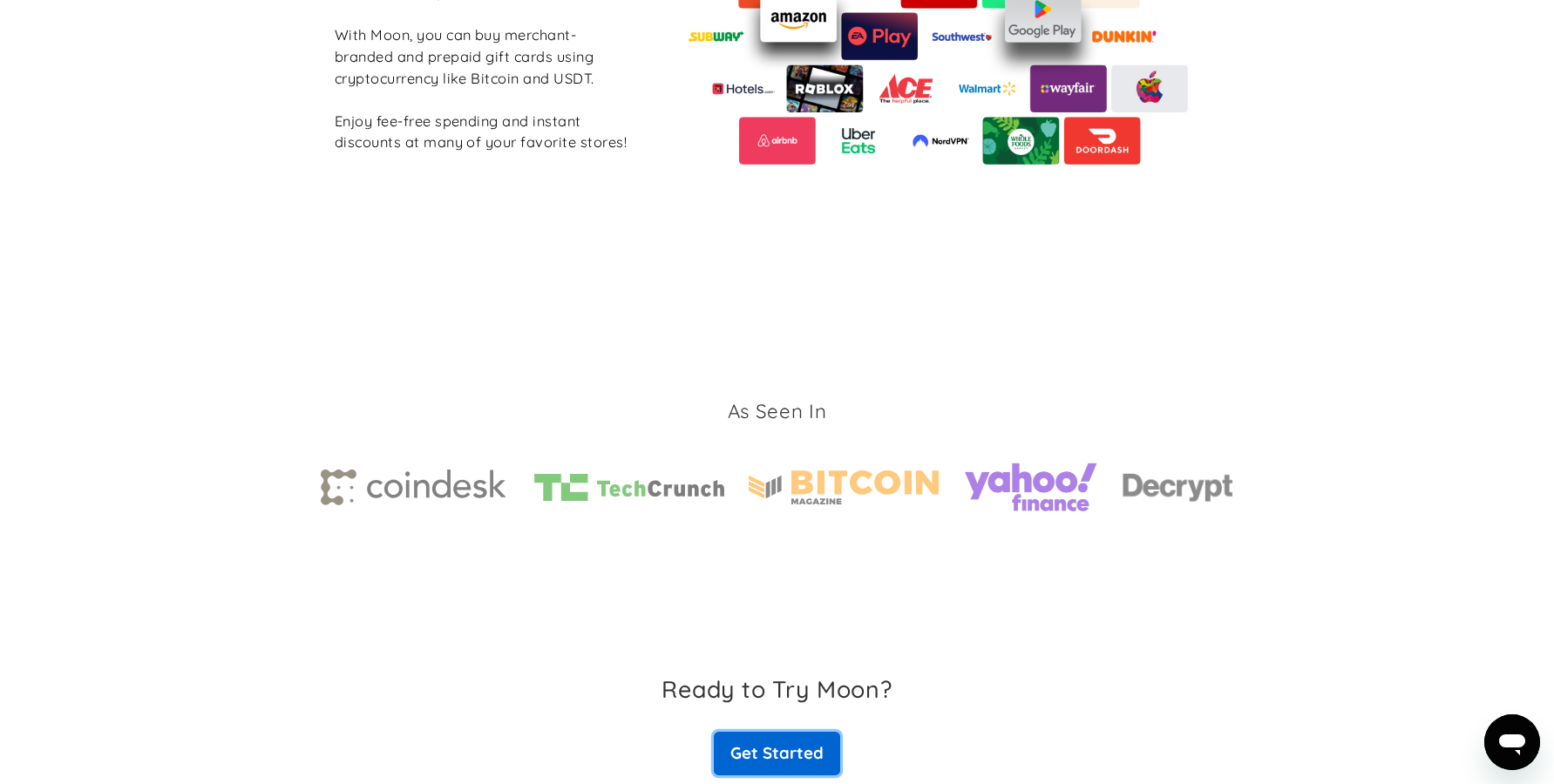
click at [757, 755] on link "Get Started" at bounding box center [777, 754] width 126 height 44
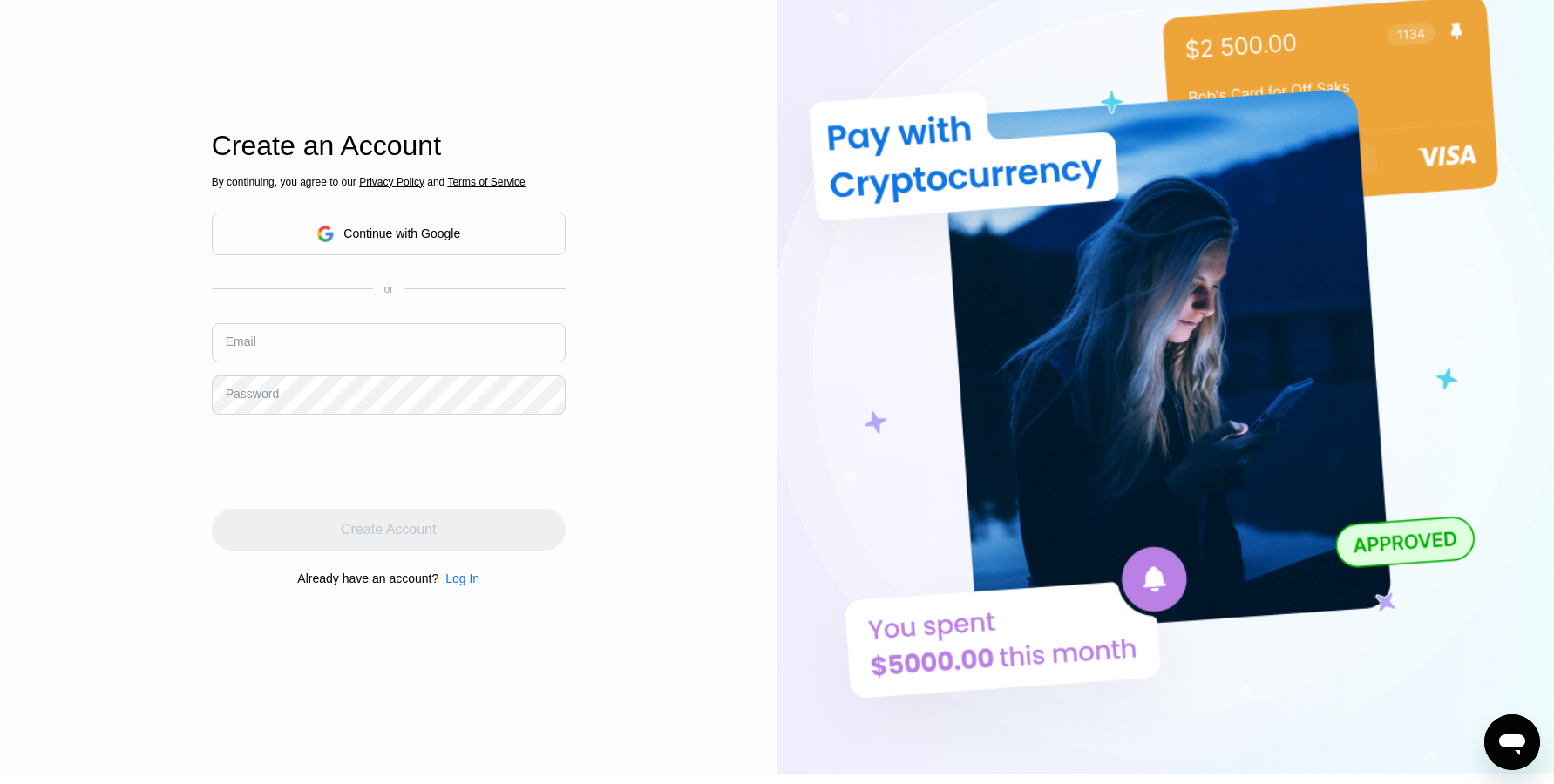
scroll to position [346, 0]
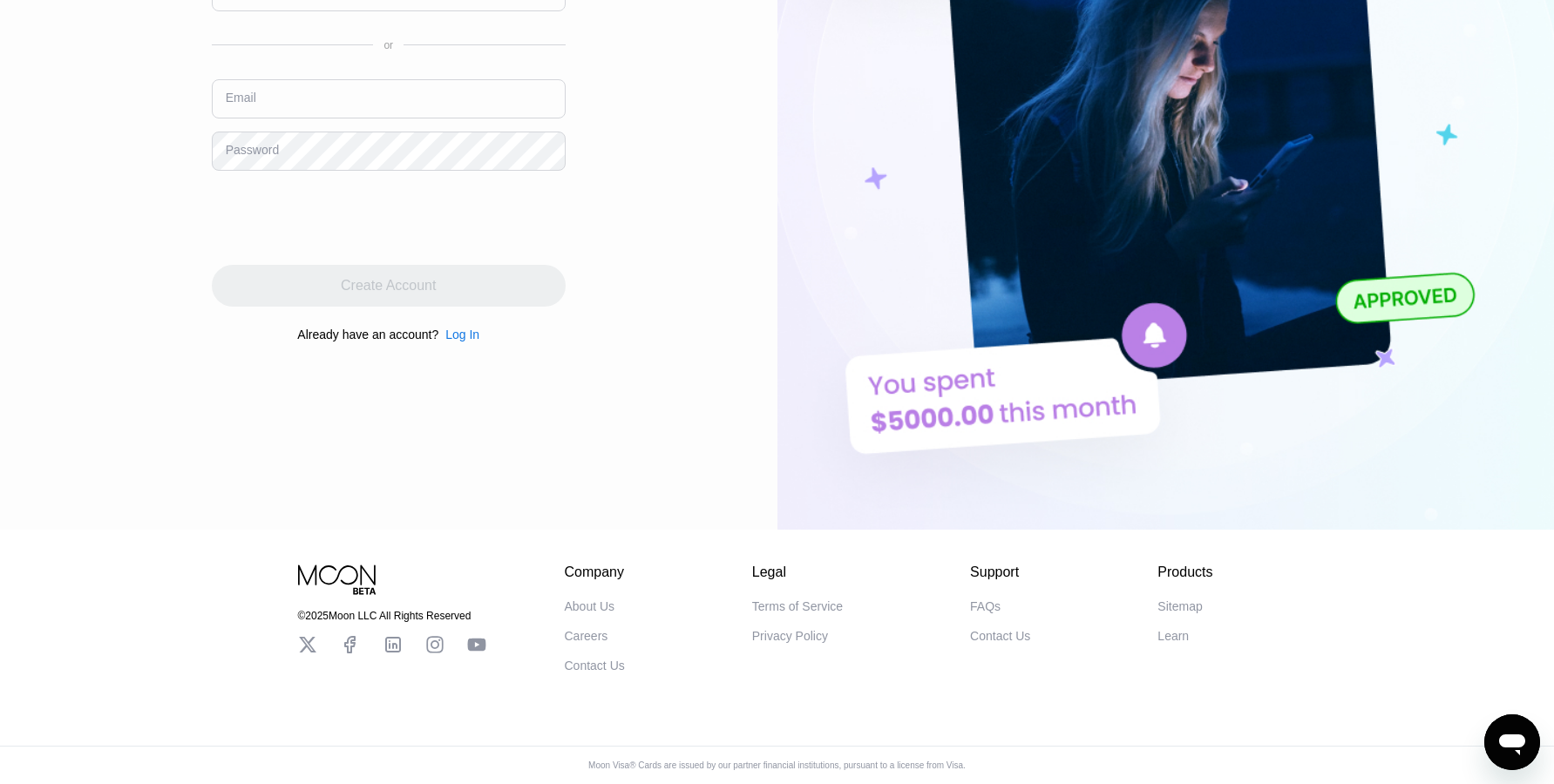
click at [587, 602] on div "About Us" at bounding box center [590, 607] width 51 height 14
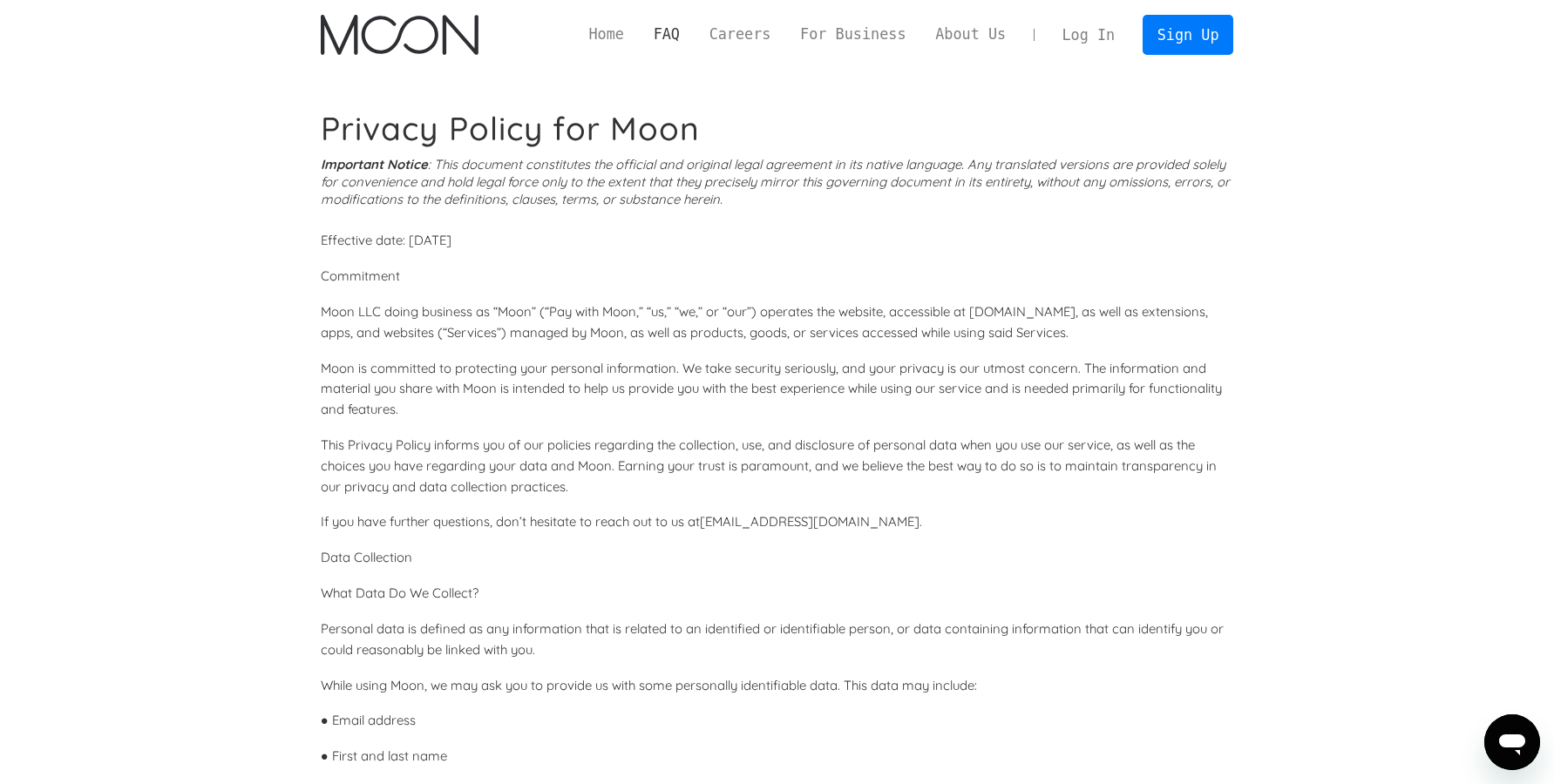
click at [695, 36] on link "FAQ" at bounding box center [666, 34] width 56 height 21
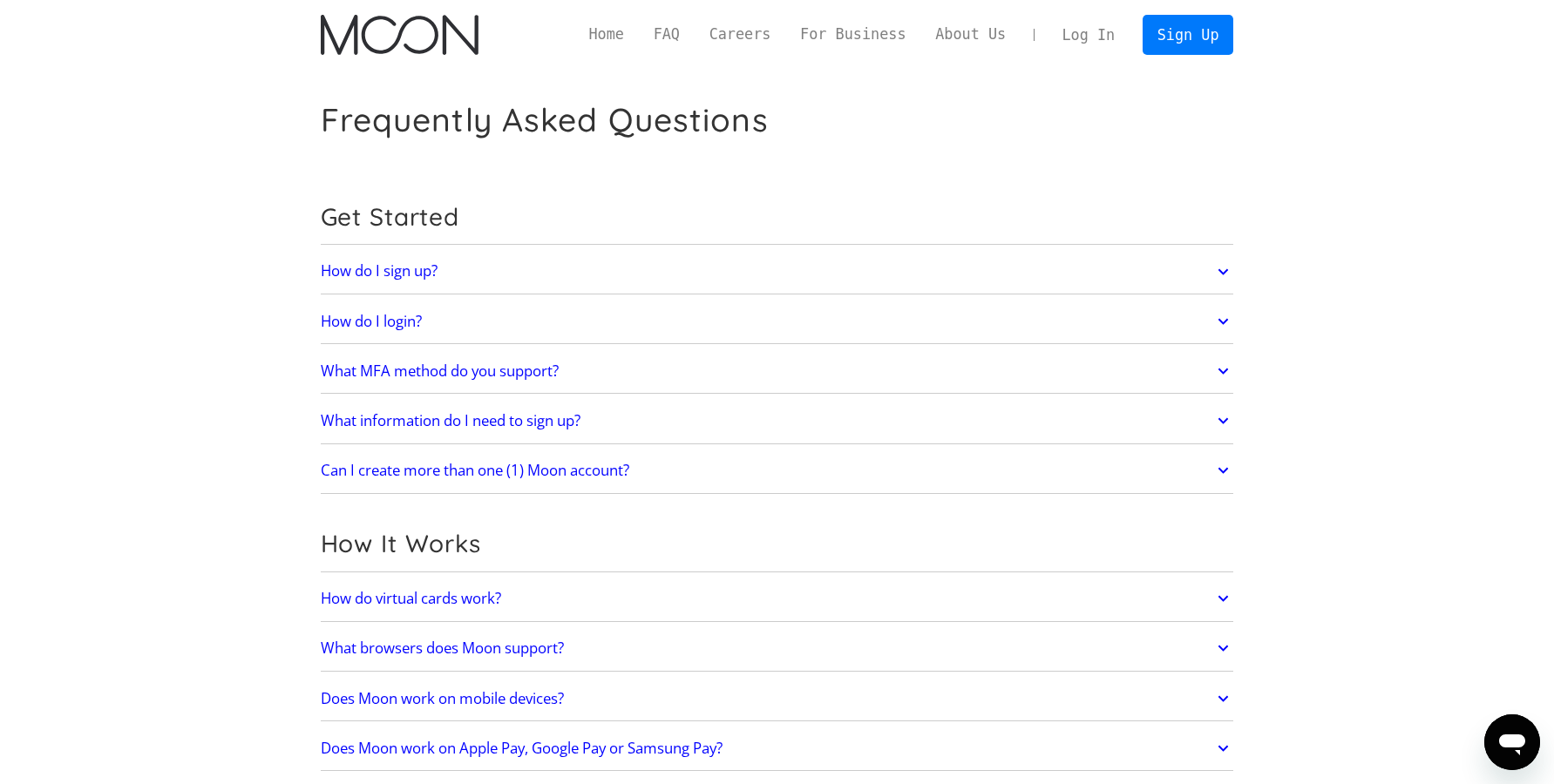
click at [373, 369] on h2 "What MFA method do you support?" at bounding box center [440, 372] width 238 height 18
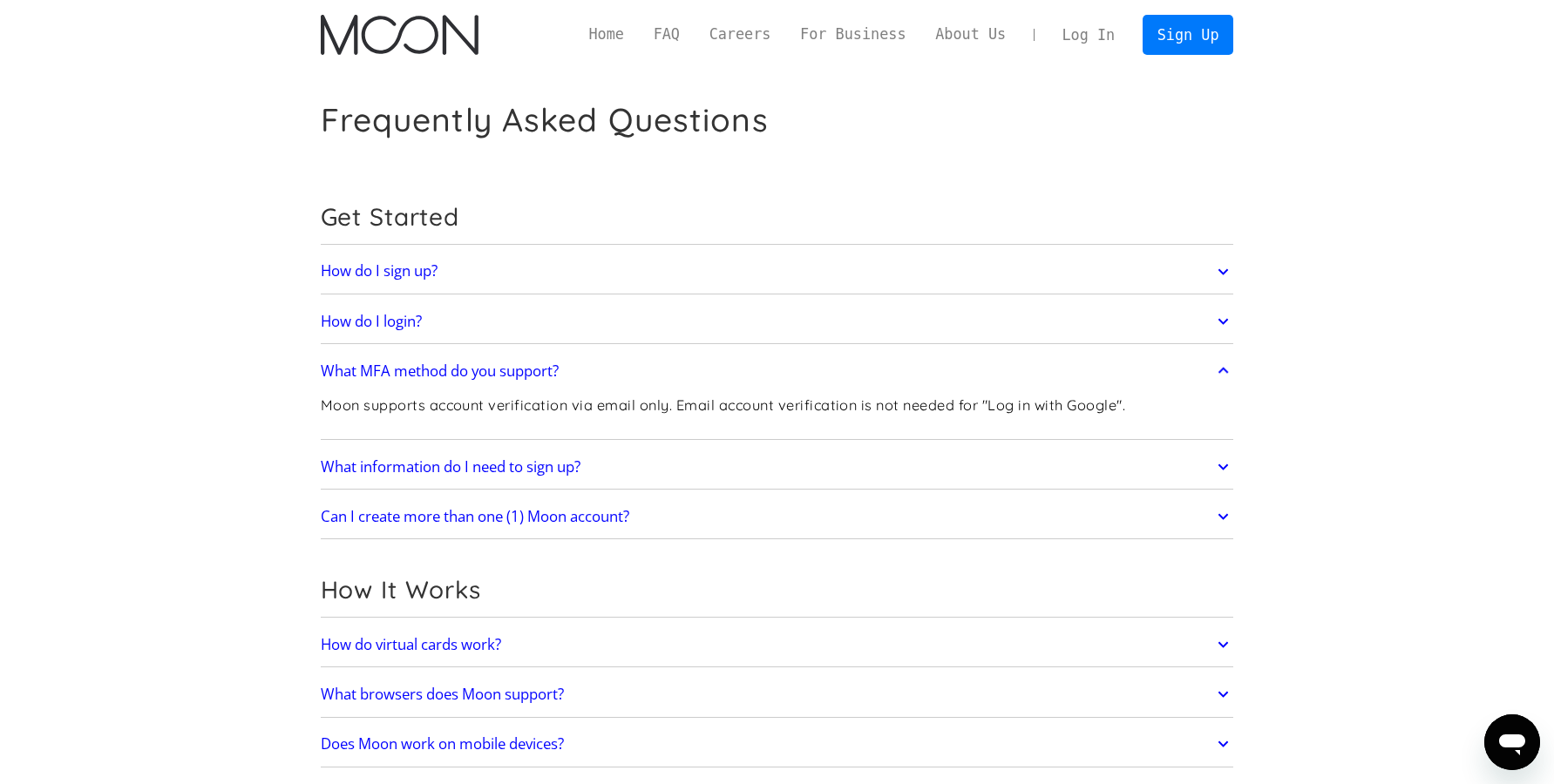
click at [362, 328] on h2 "How do I login?" at bounding box center [372, 322] width 101 height 18
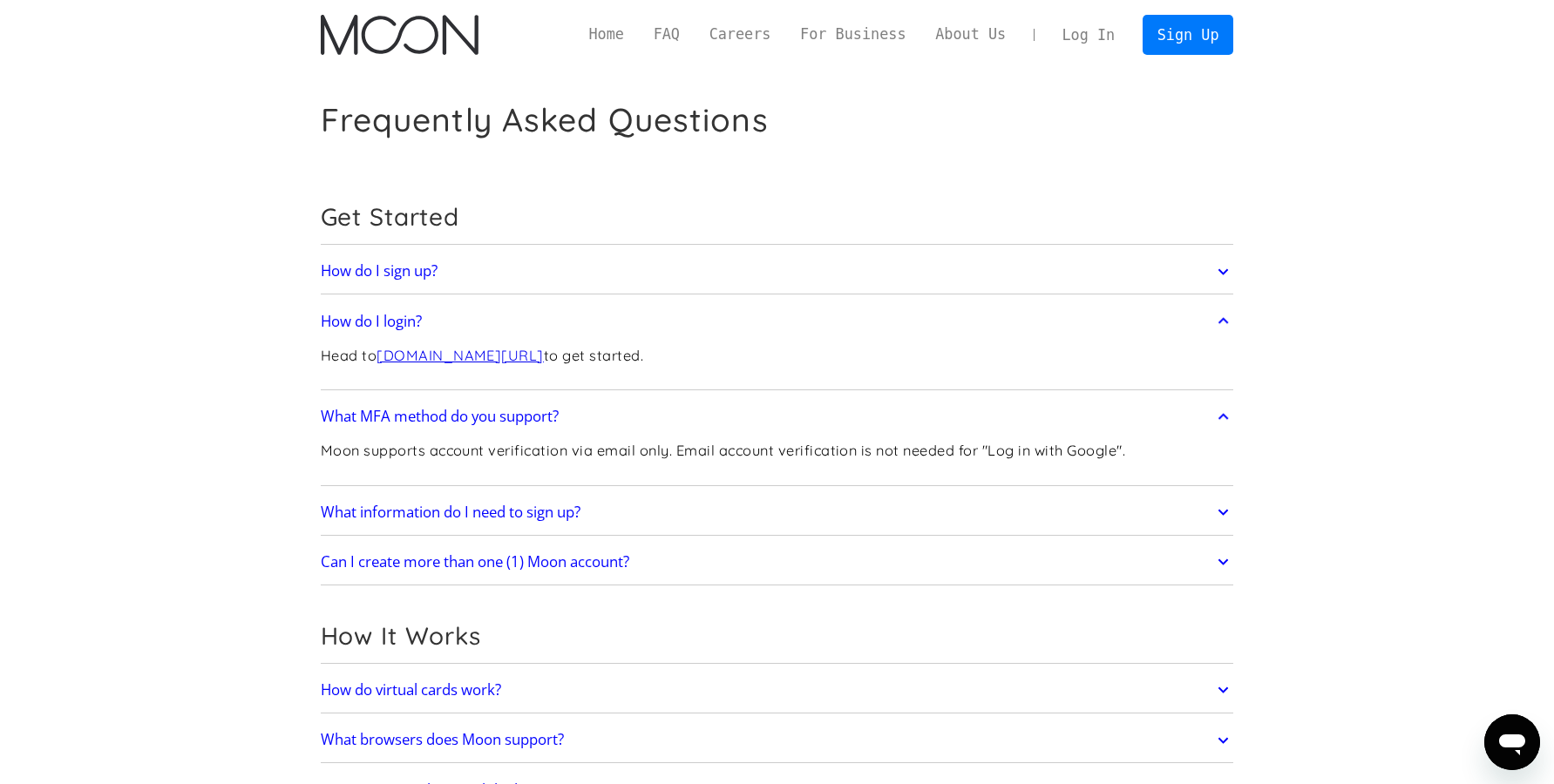
click at [348, 266] on h2 "How do I sign up?" at bounding box center [379, 271] width 117 height 18
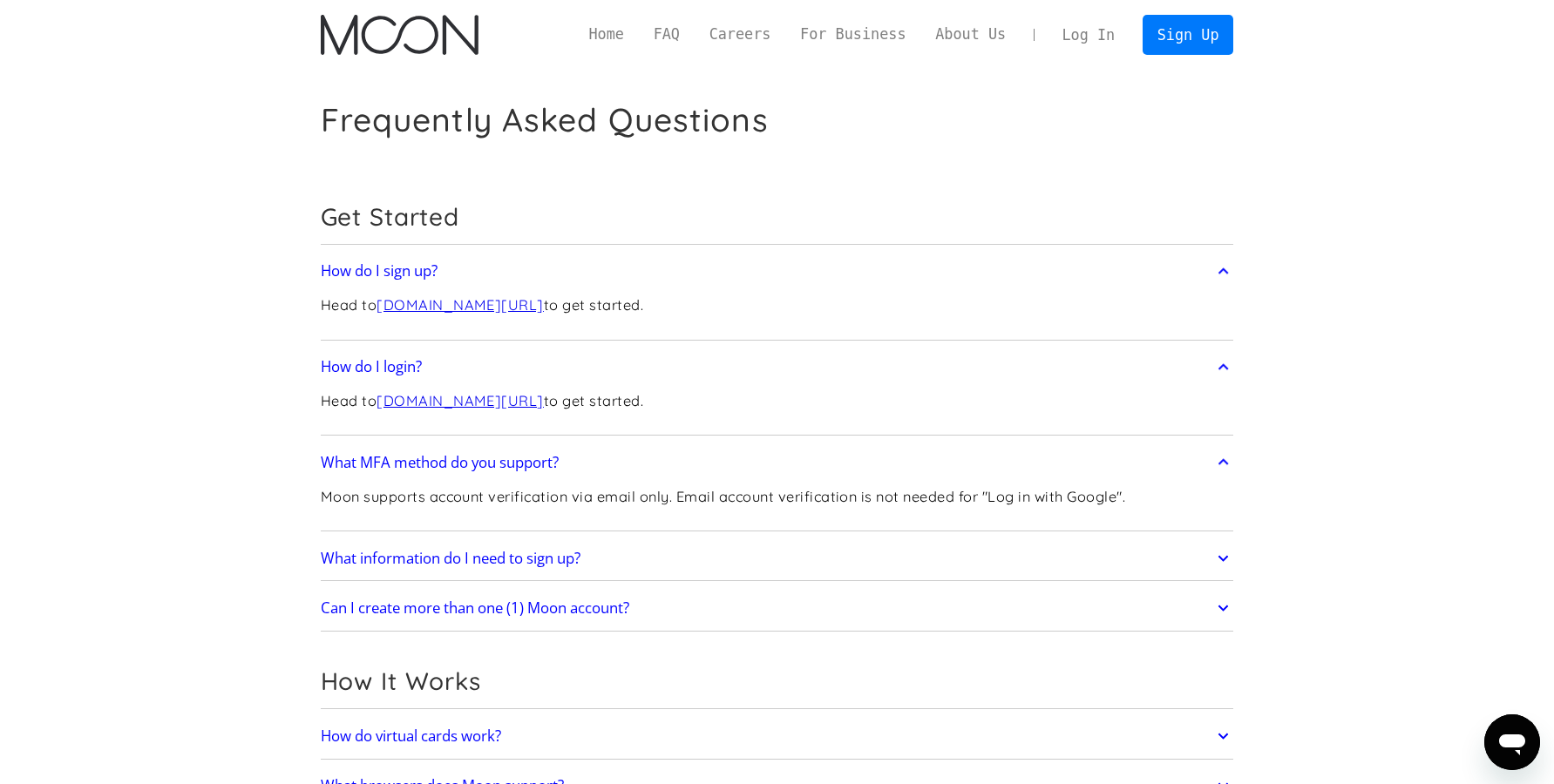
click at [365, 562] on h2 "What information do I need to sign up?" at bounding box center [451, 559] width 259 height 18
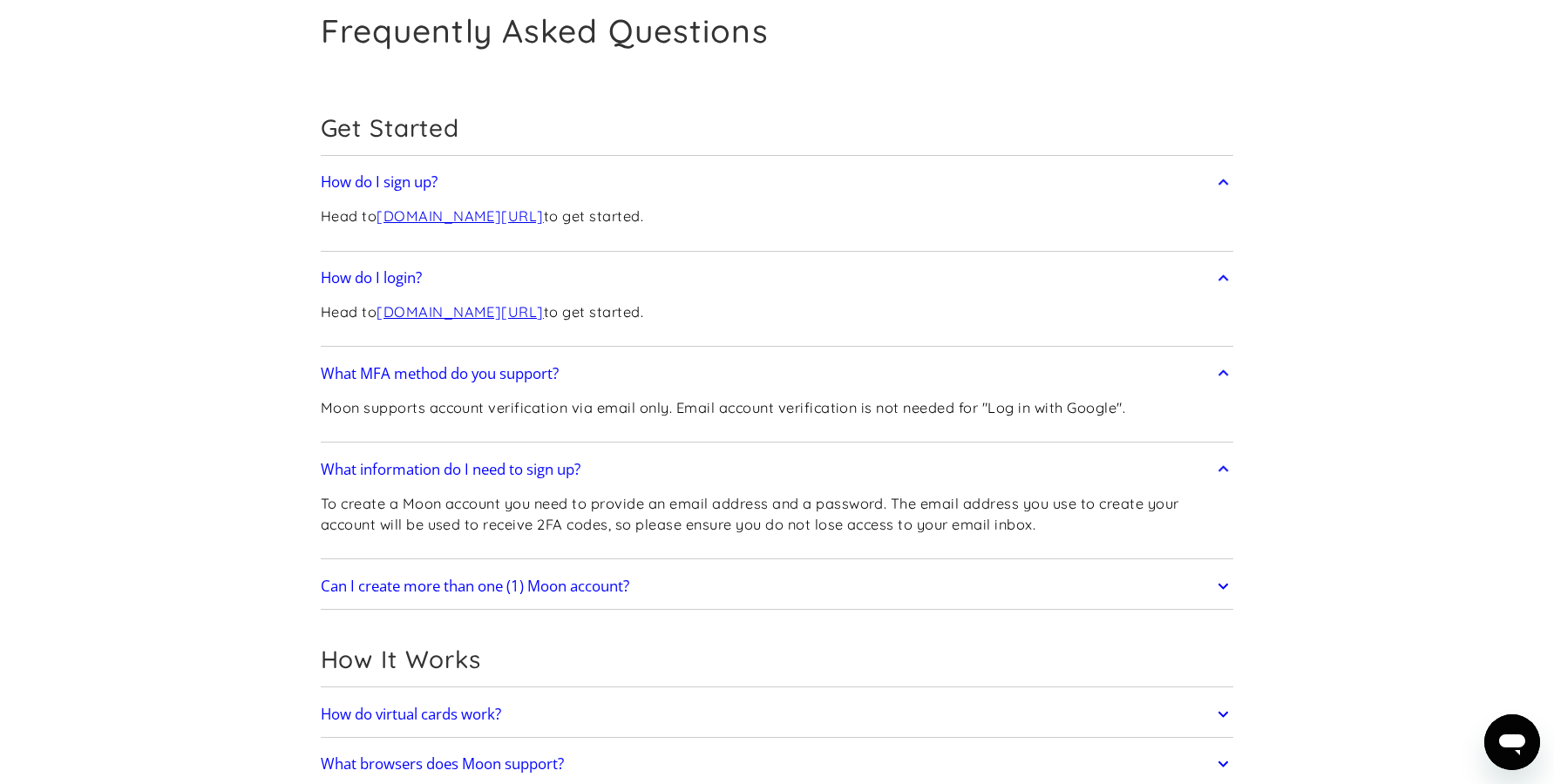
scroll to position [177, 0]
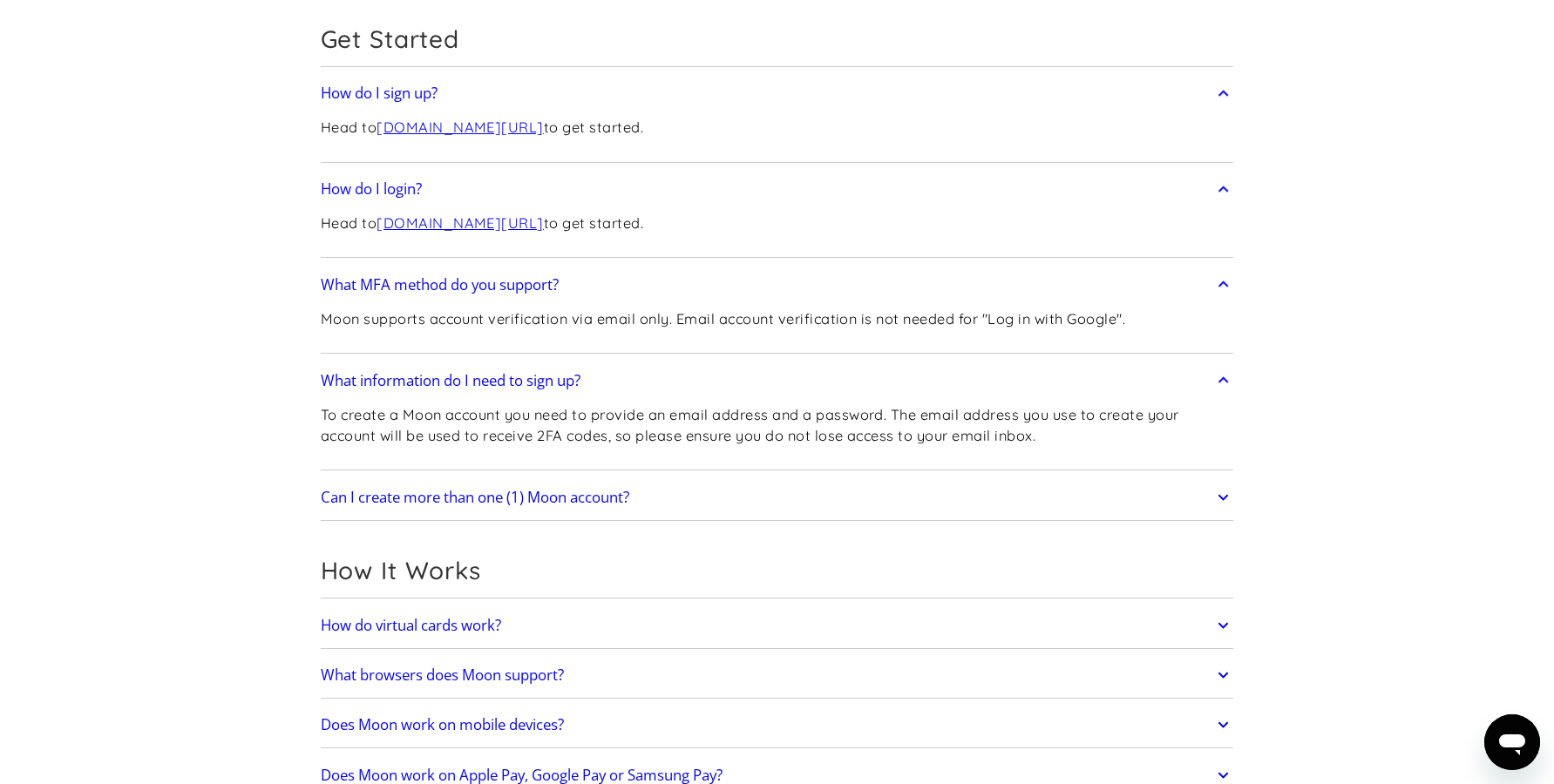
click at [420, 496] on h2 "Can I create more than one (1) Moon account?" at bounding box center [475, 497] width 308 height 18
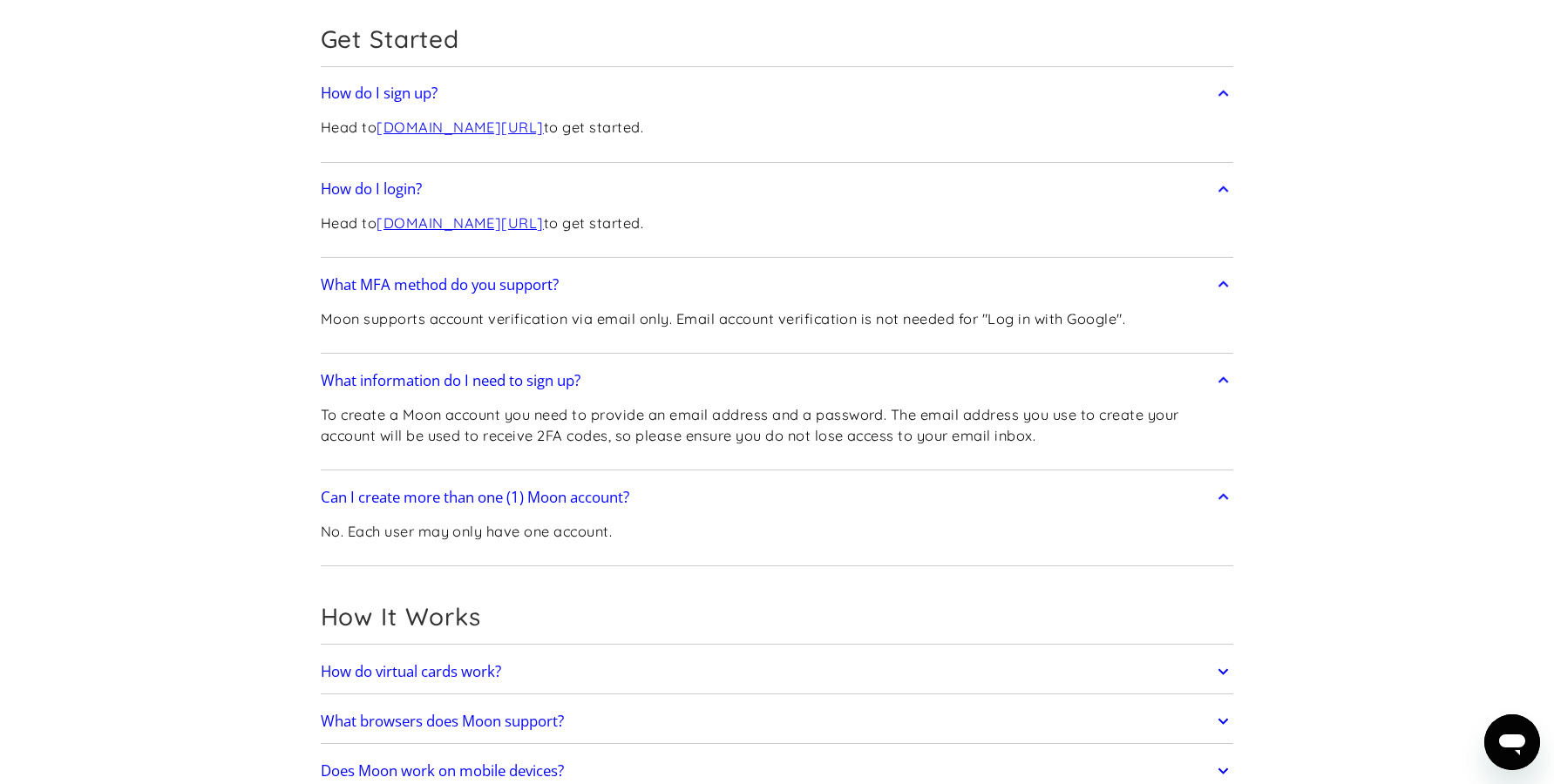
click at [436, 677] on h2 "How do virtual cards work?" at bounding box center [411, 672] width 180 height 18
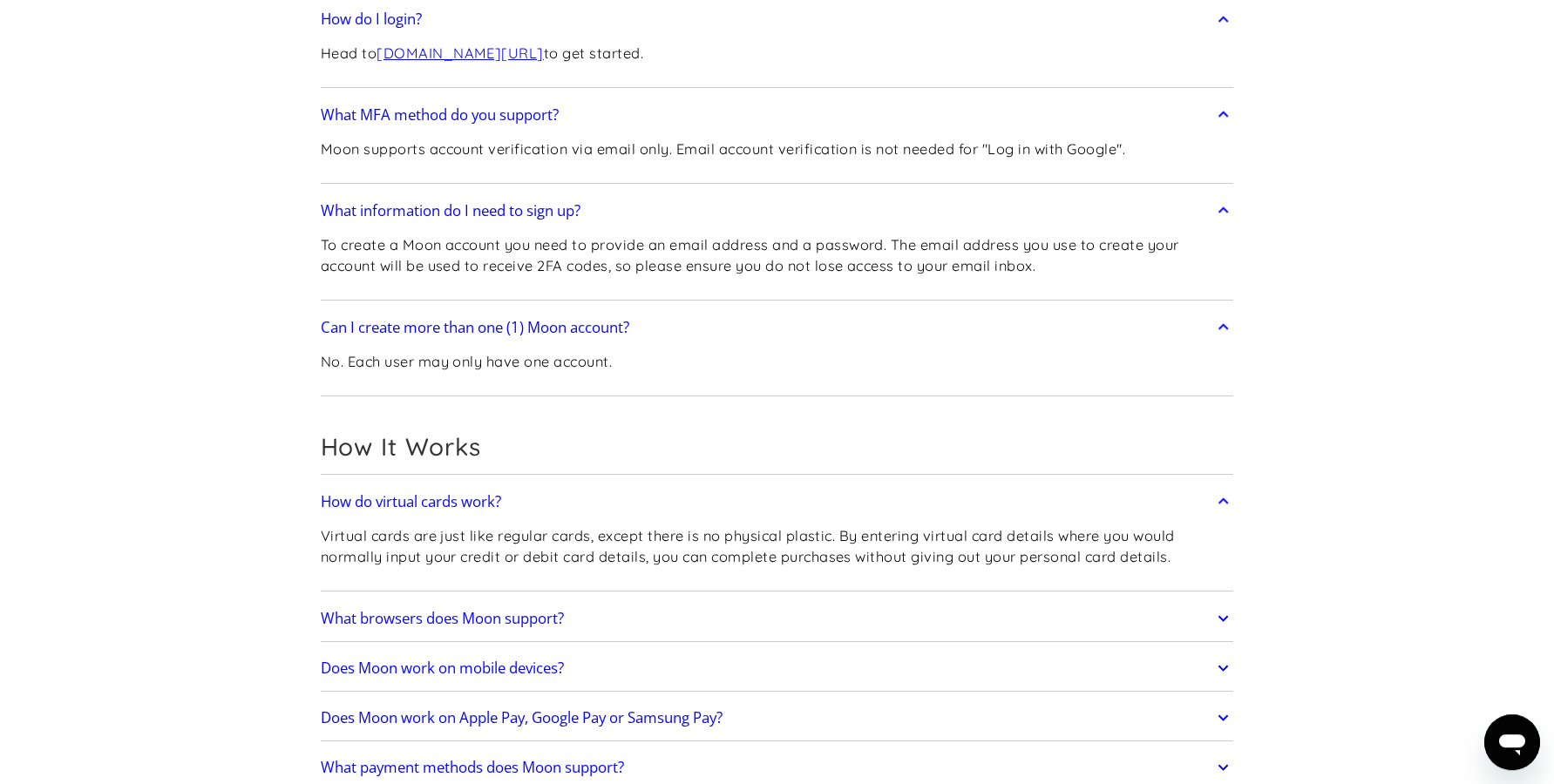
scroll to position [445, 0]
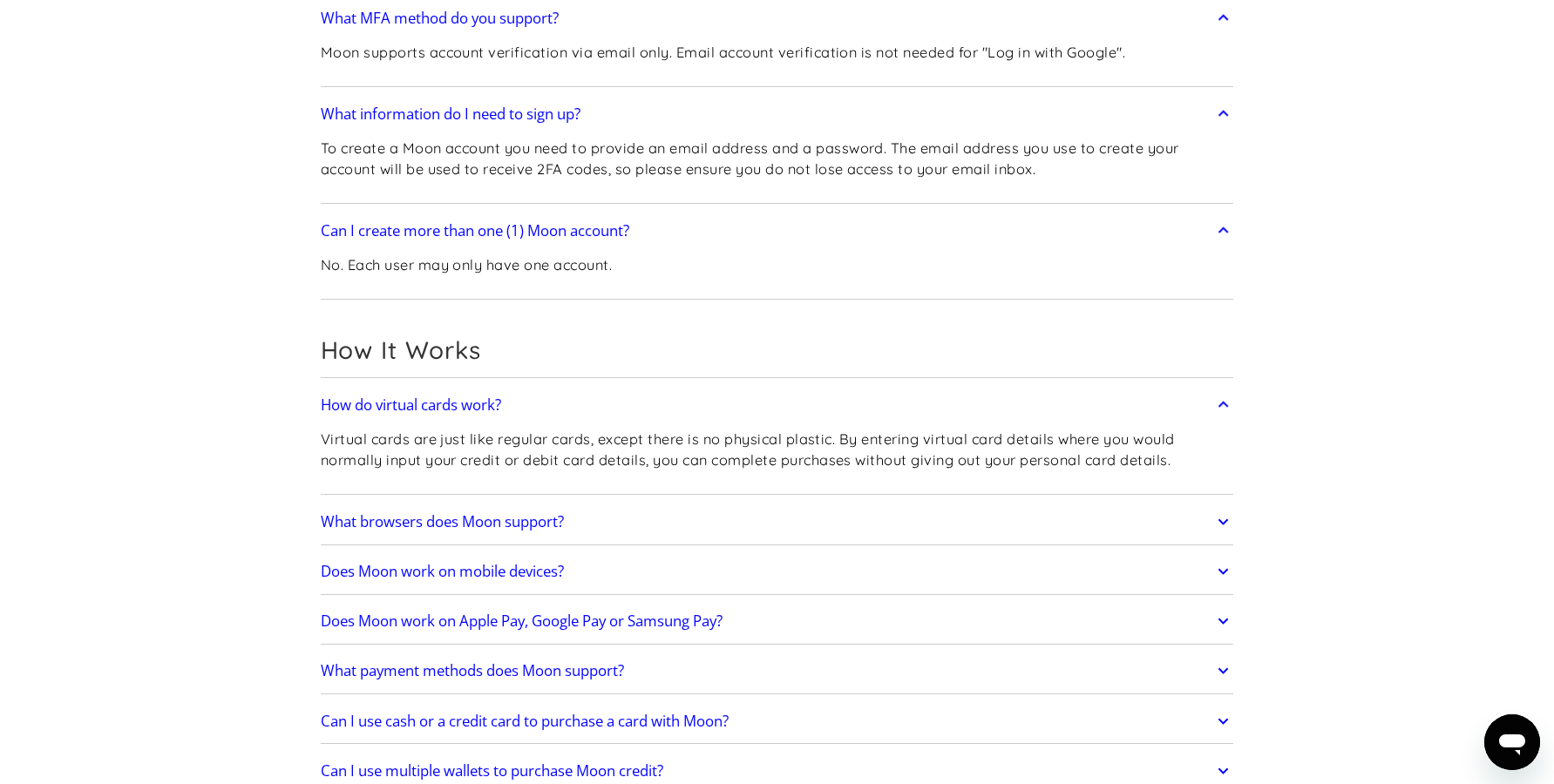
click at [488, 568] on h2 "Does Moon work on mobile devices?" at bounding box center [442, 571] width 243 height 18
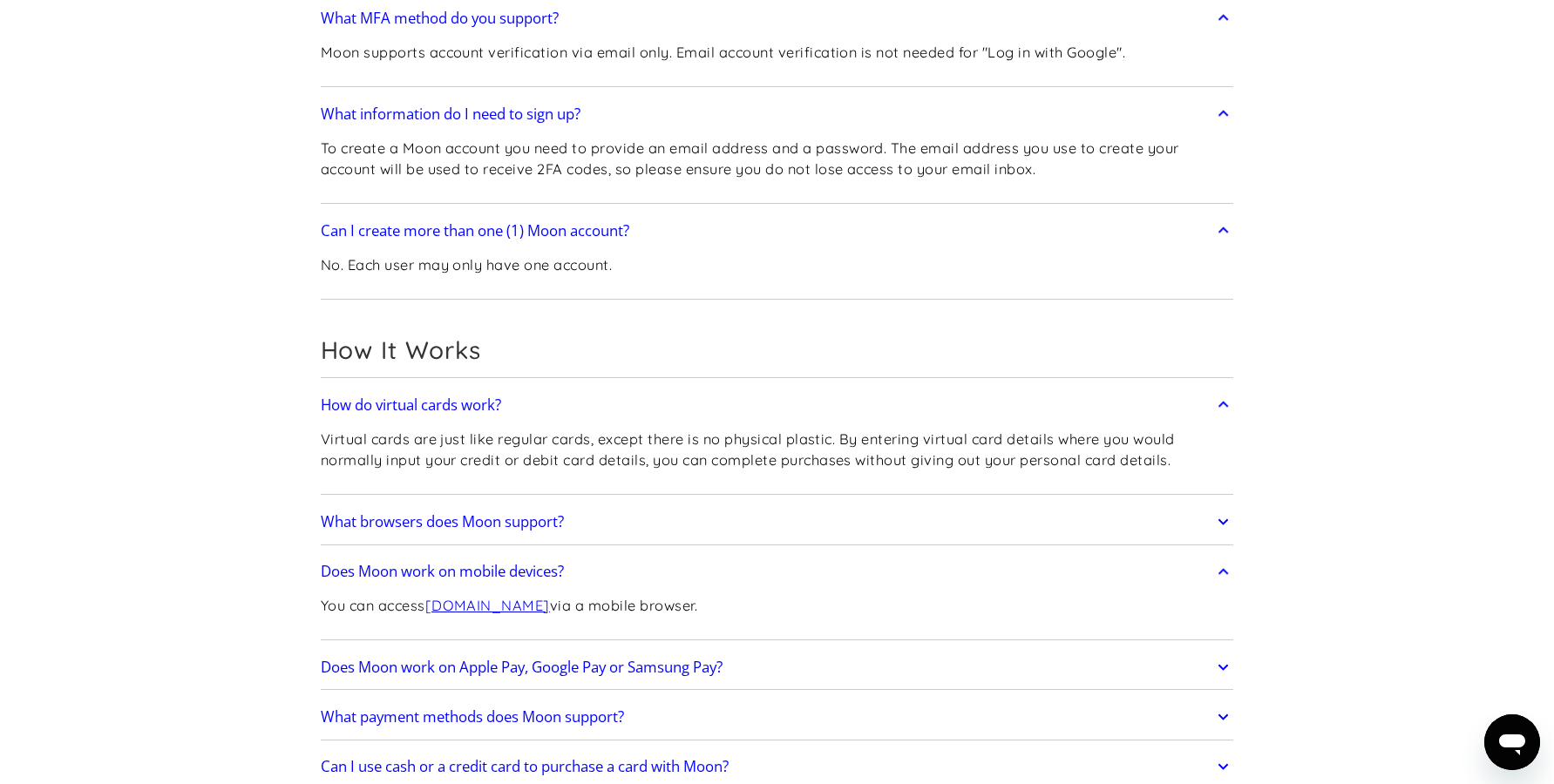
click at [438, 675] on h2 "Does Moon work on Apple Pay, Google Pay or Samsung Pay?" at bounding box center [522, 668] width 402 height 18
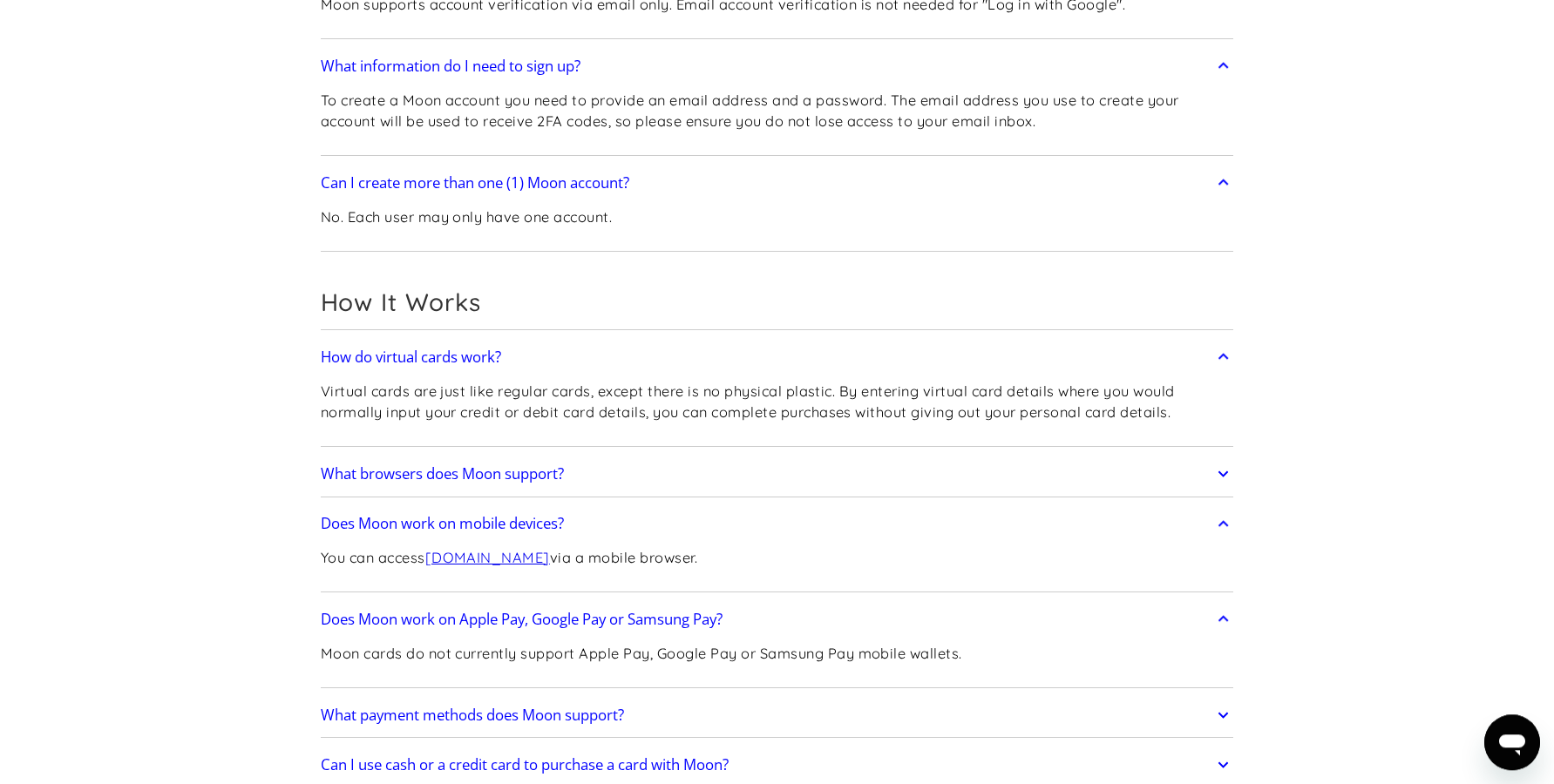
scroll to position [533, 0]
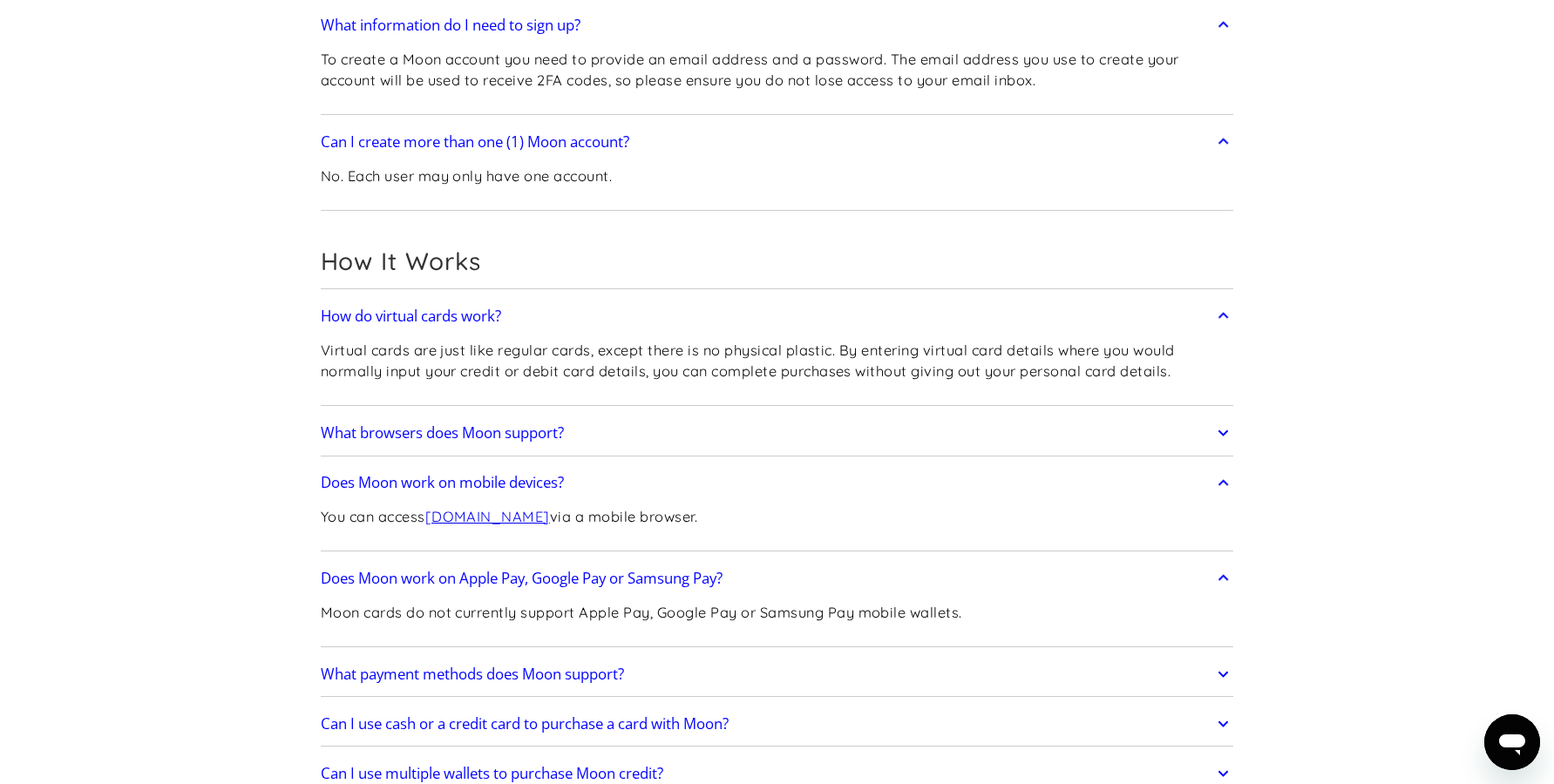
click at [371, 673] on h2 "What payment methods does Moon support?" at bounding box center [472, 675] width 303 height 18
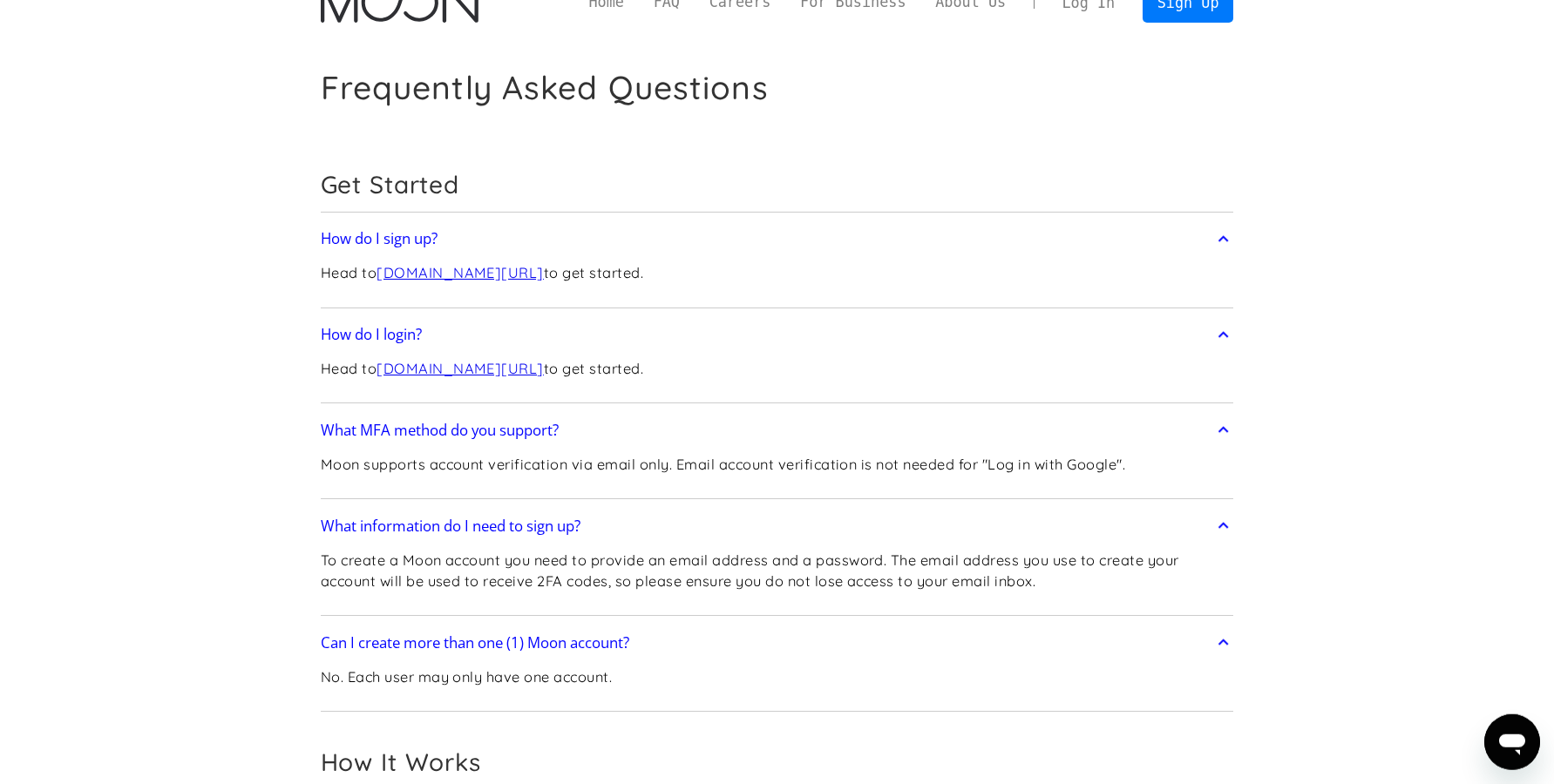
scroll to position [0, 0]
